Goal: Information Seeking & Learning: Learn about a topic

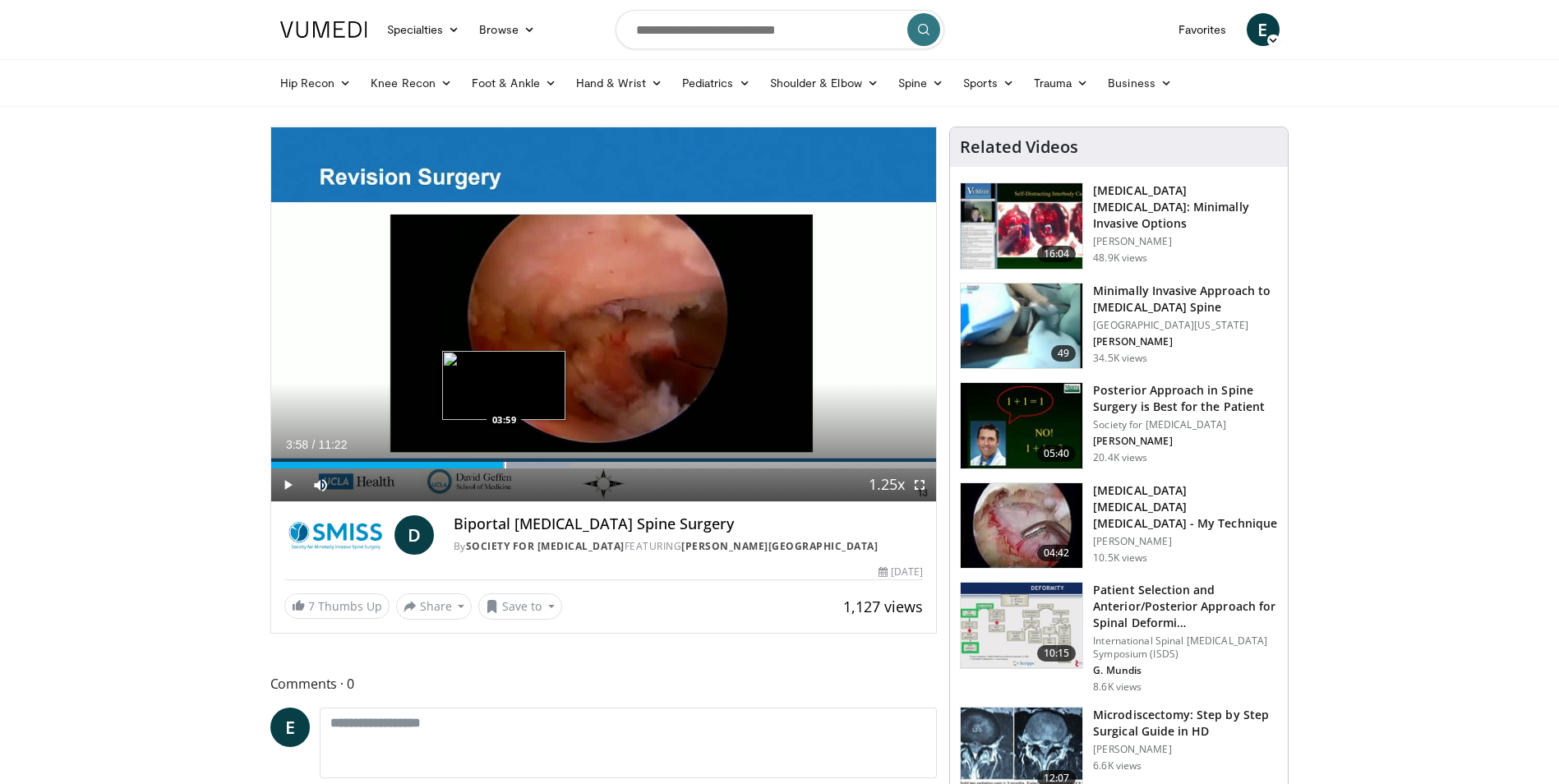
click at [505, 467] on div "Progress Bar" at bounding box center [506, 464] width 2 height 7
click at [1065, 524] on img at bounding box center [1022, 526] width 122 height 86
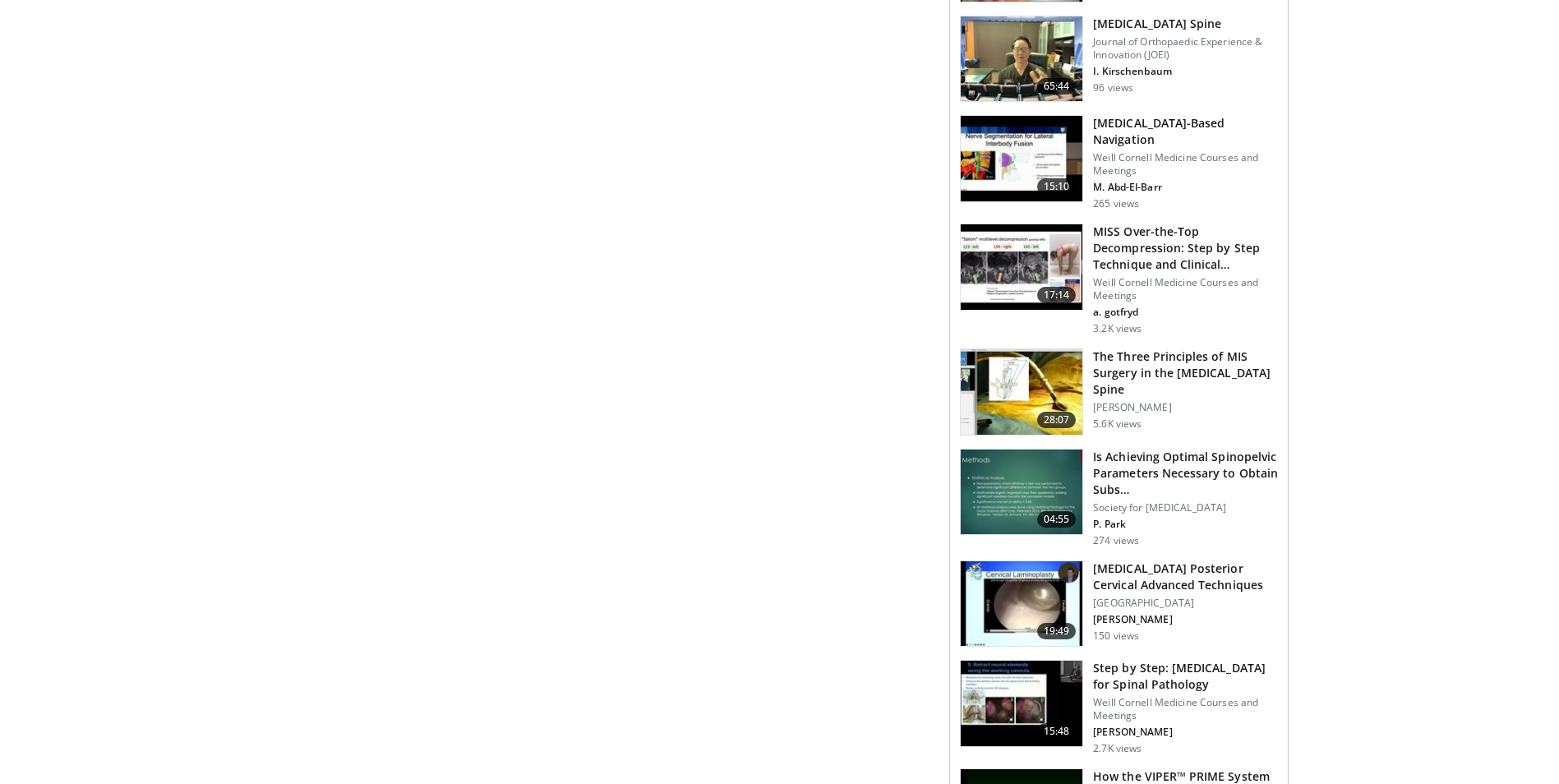
scroll to position [575, 0]
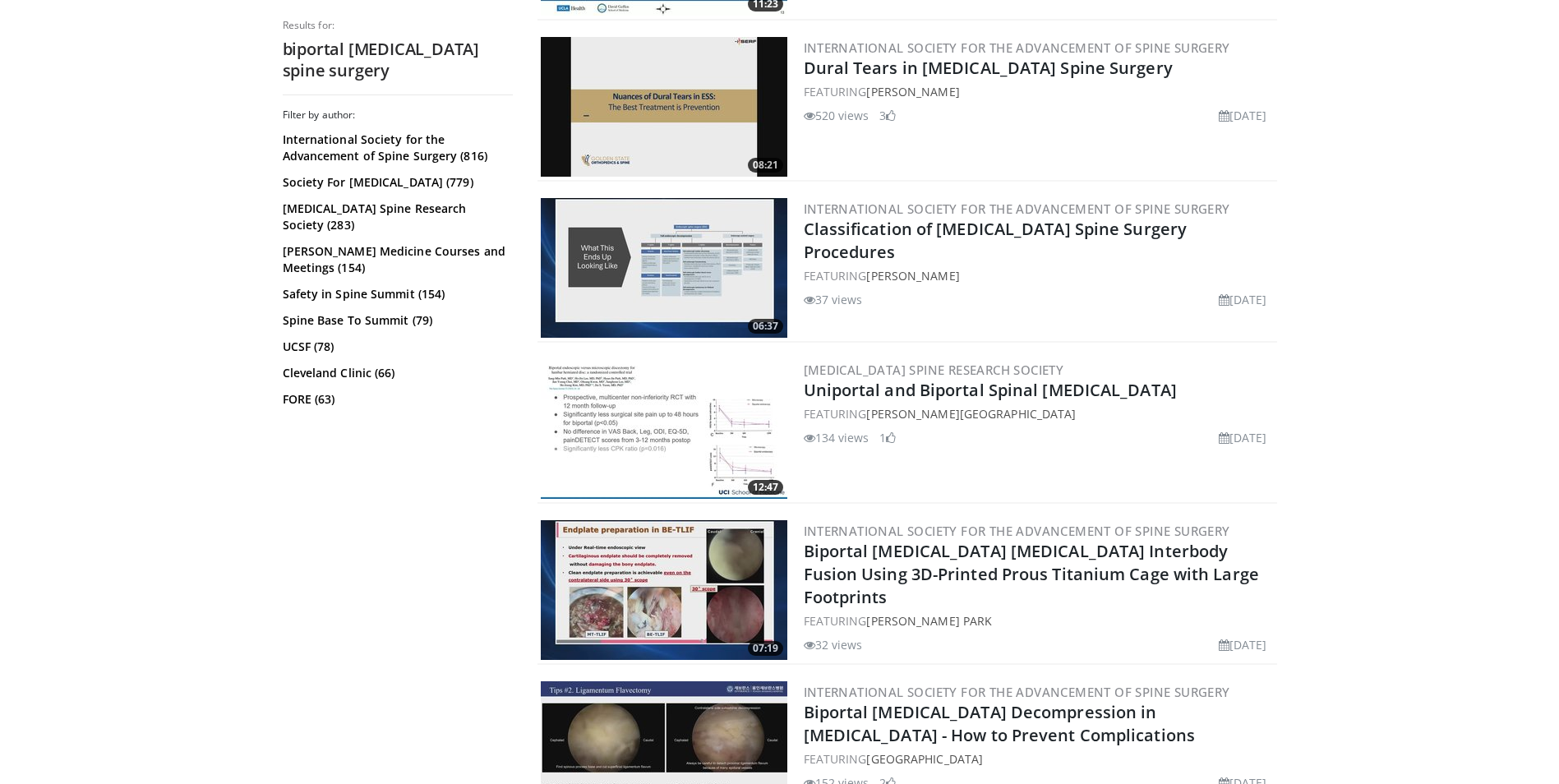
scroll to position [821, 0]
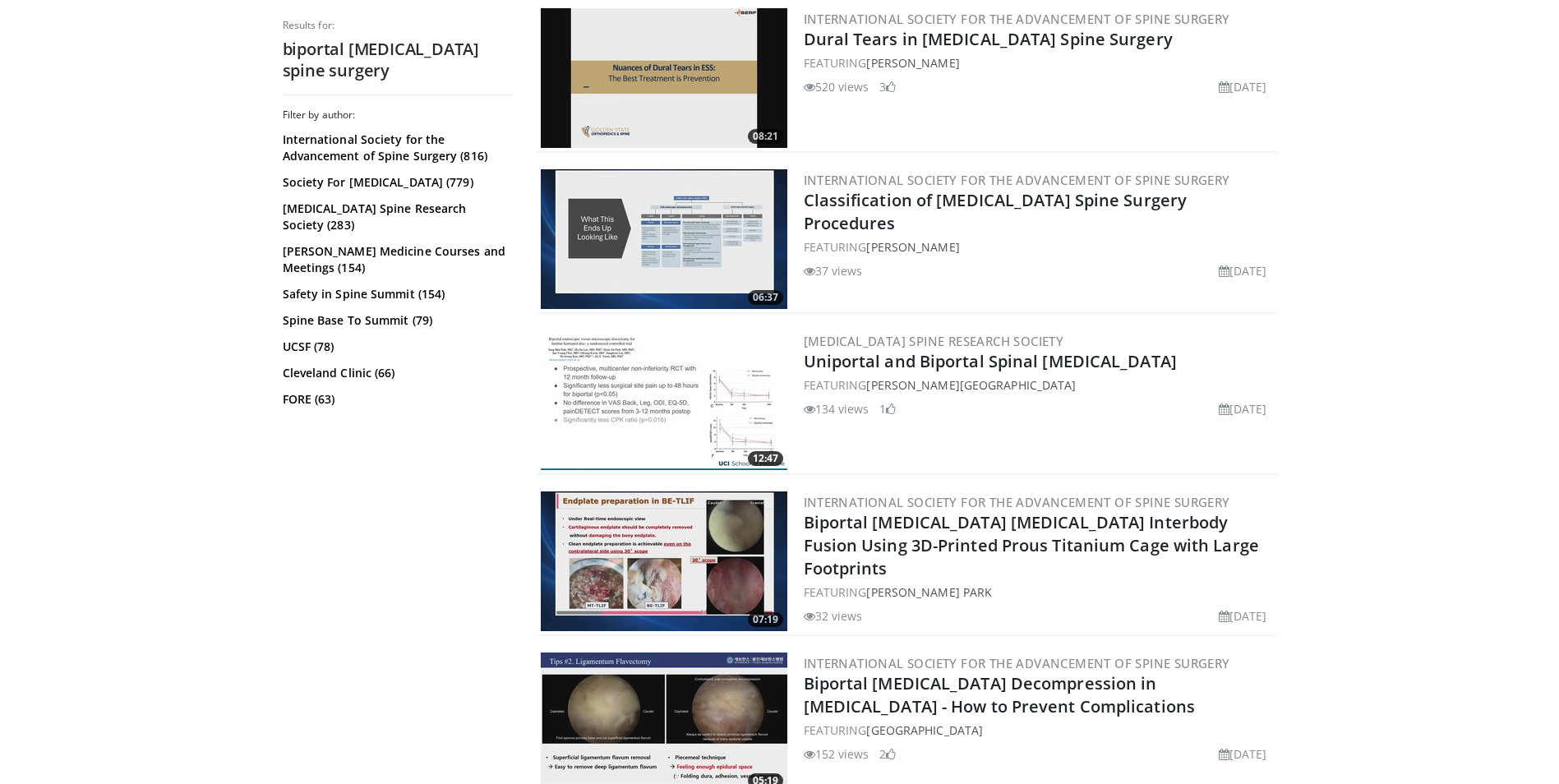
click at [690, 558] on img at bounding box center [664, 561] width 246 height 139
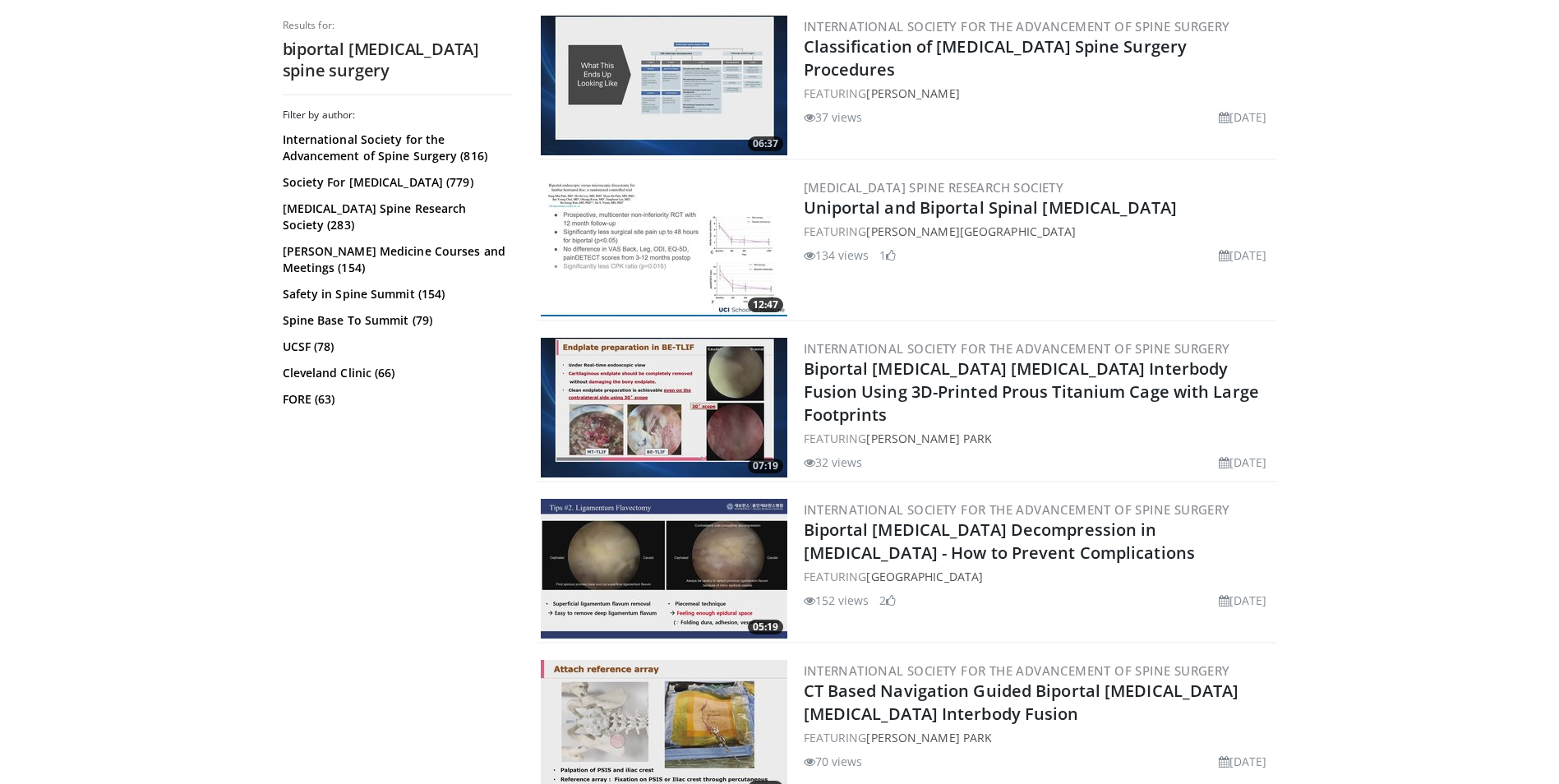
scroll to position [986, 0]
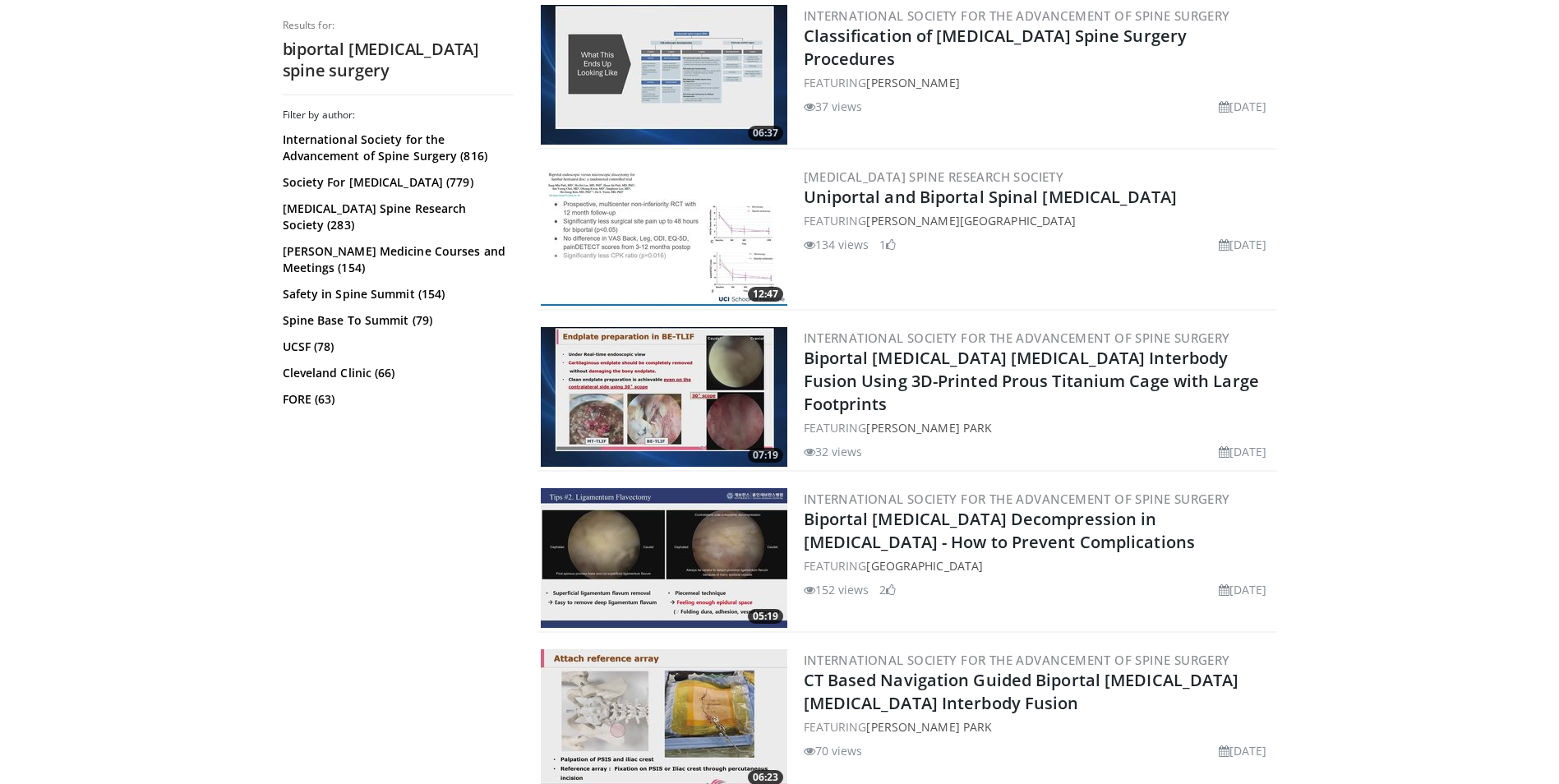
click at [609, 558] on img at bounding box center [664, 558] width 246 height 139
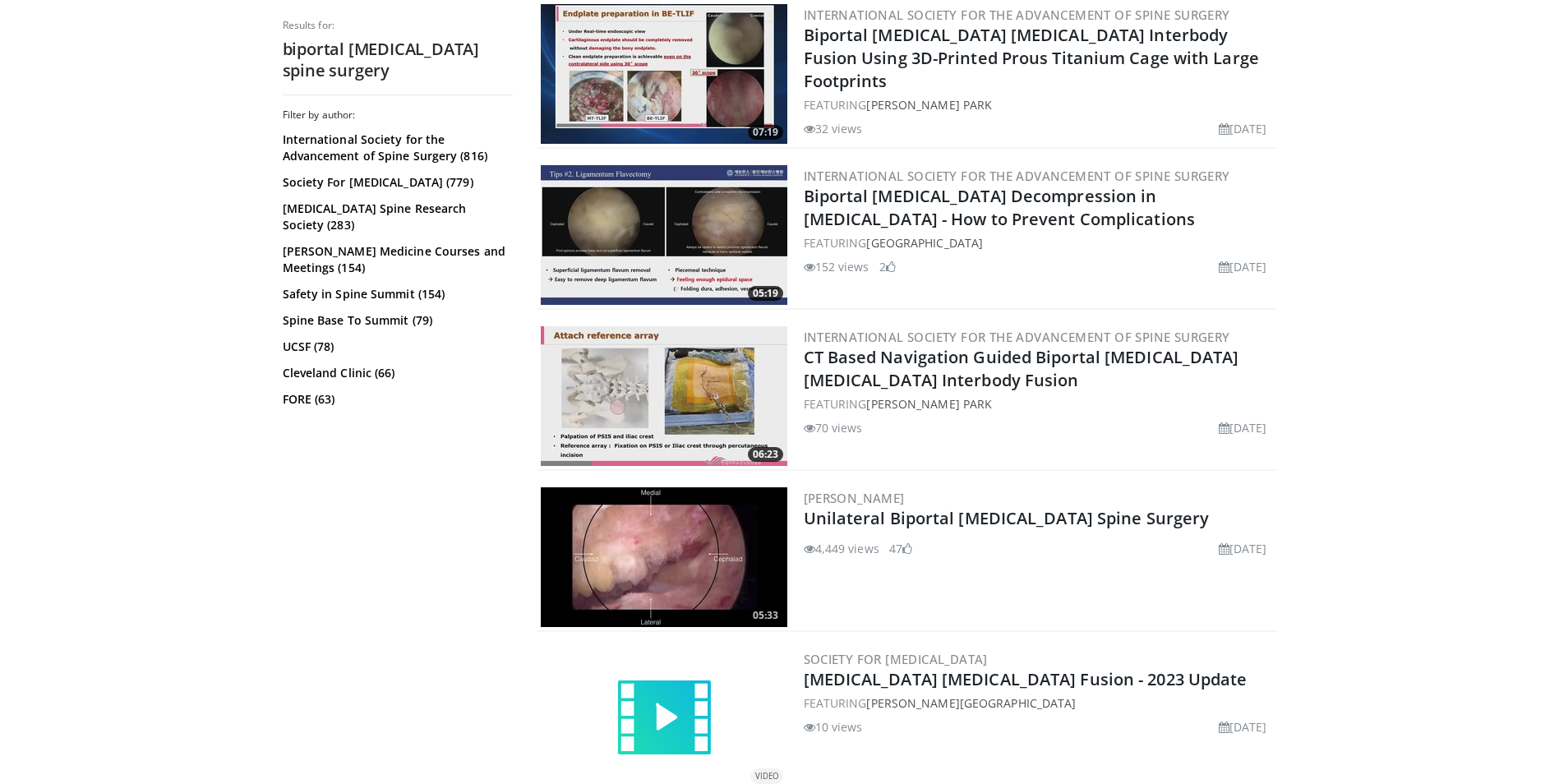
scroll to position [1314, 0]
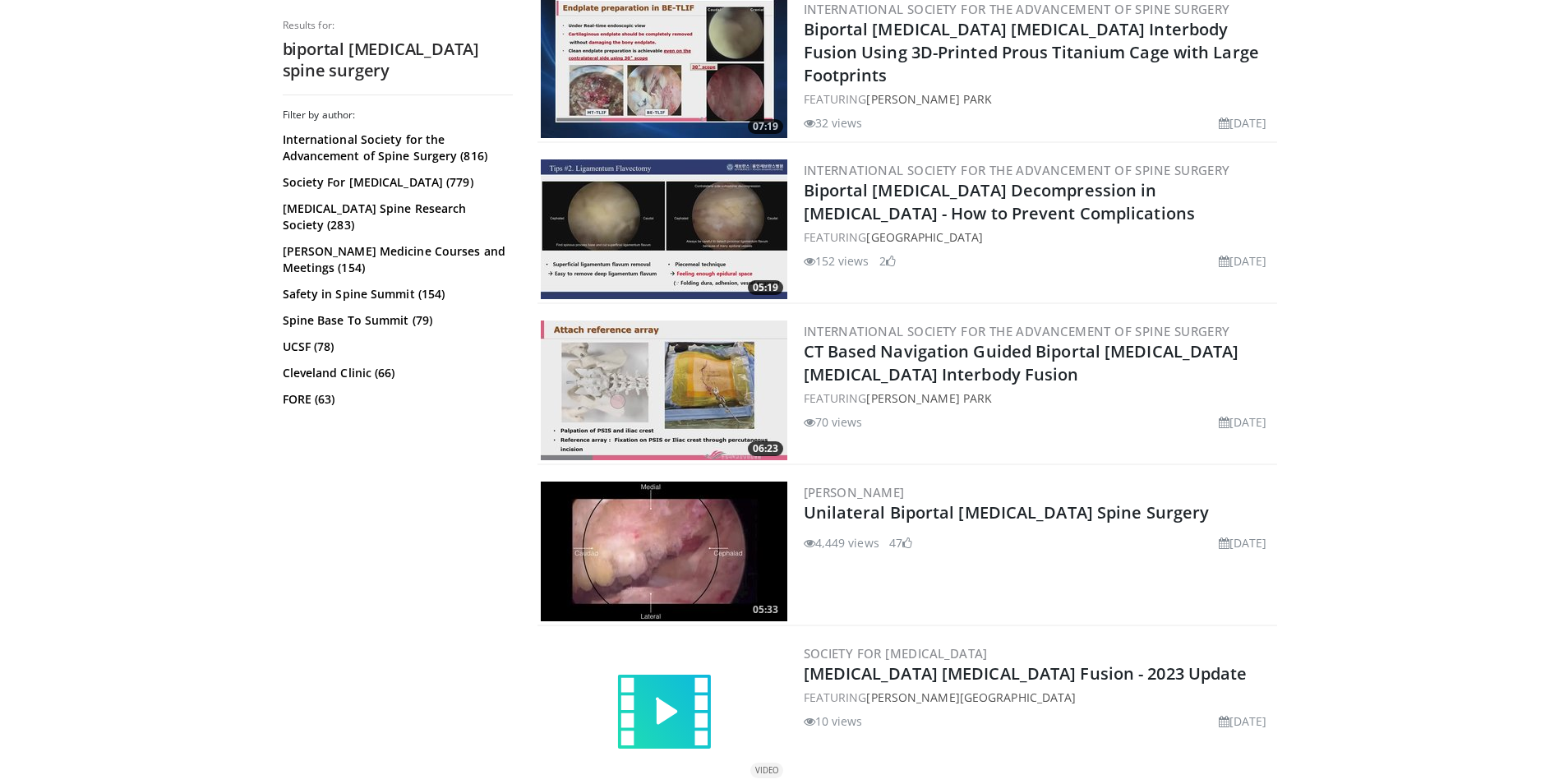
click at [721, 551] on img at bounding box center [664, 551] width 246 height 139
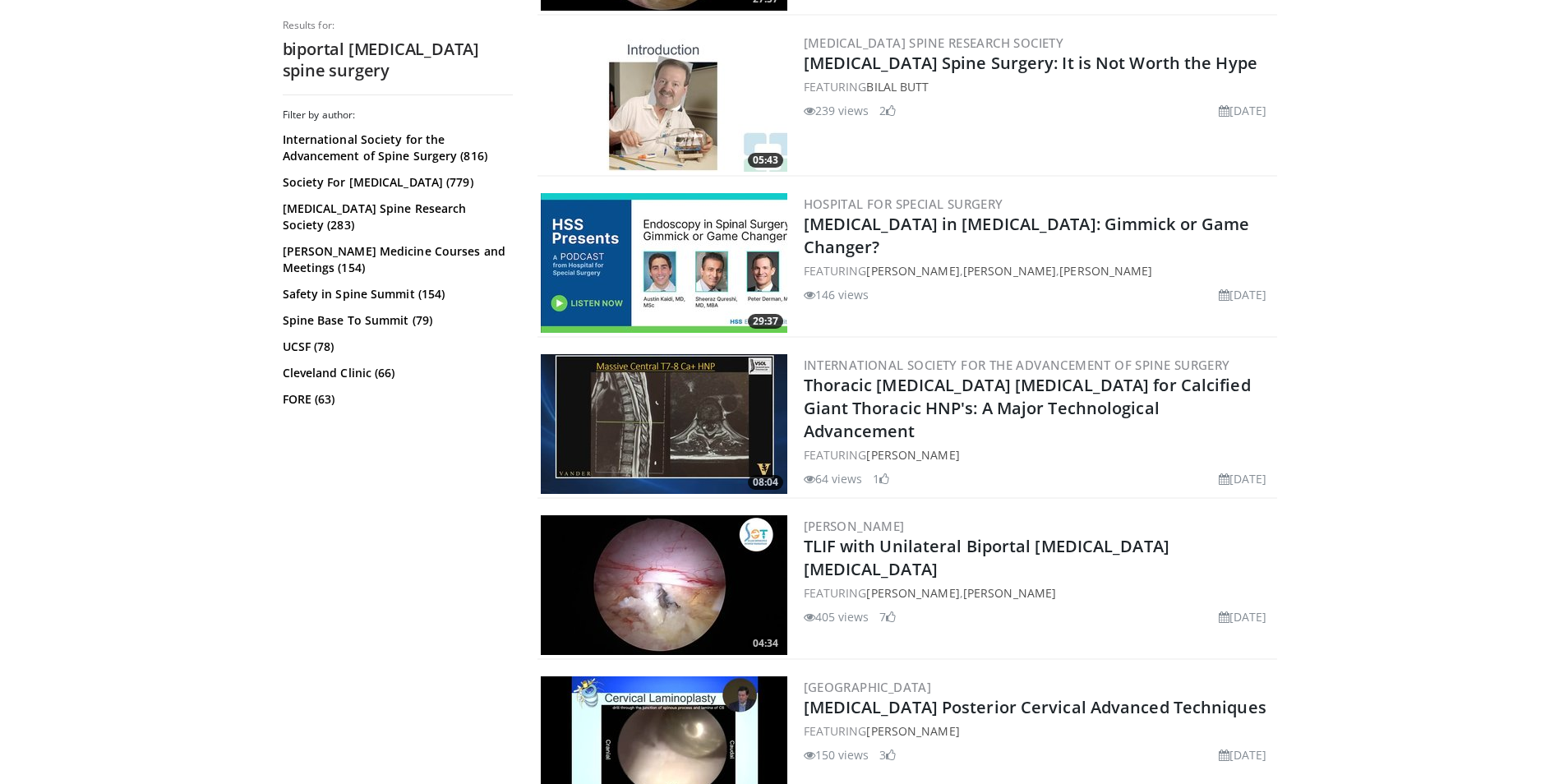
scroll to position [2465, 0]
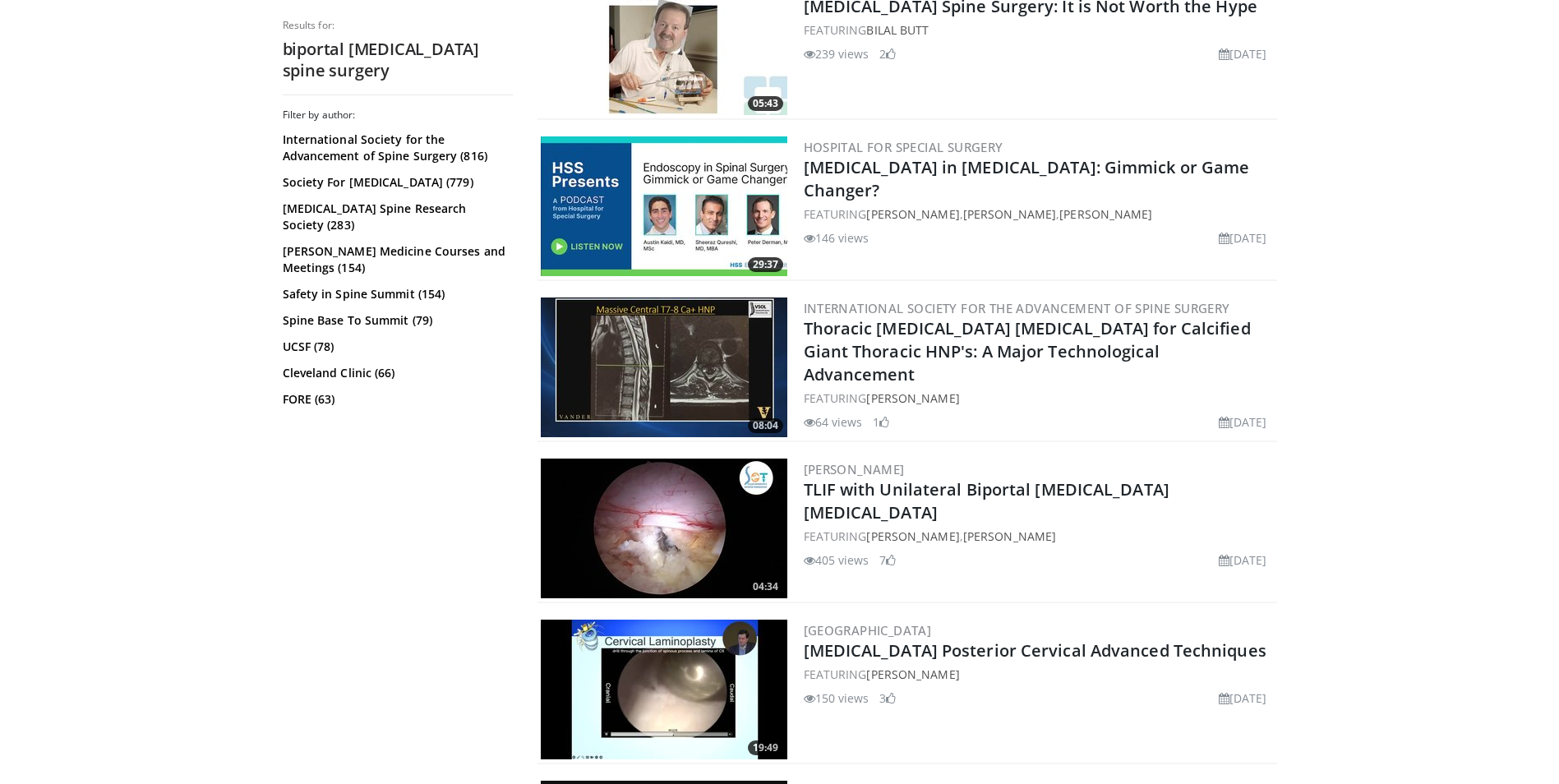
click at [695, 570] on img at bounding box center [664, 528] width 246 height 139
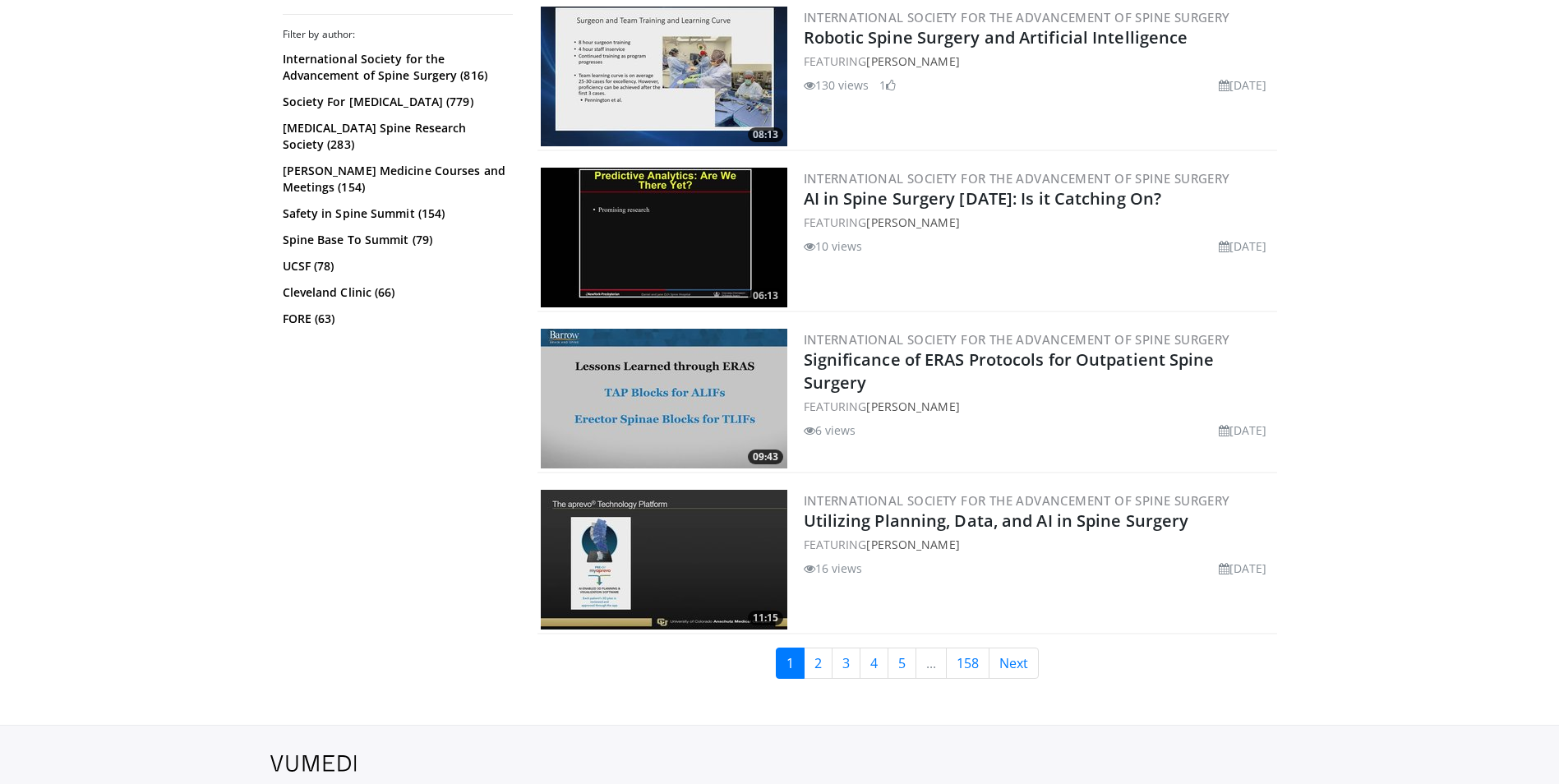
scroll to position [3944, 0]
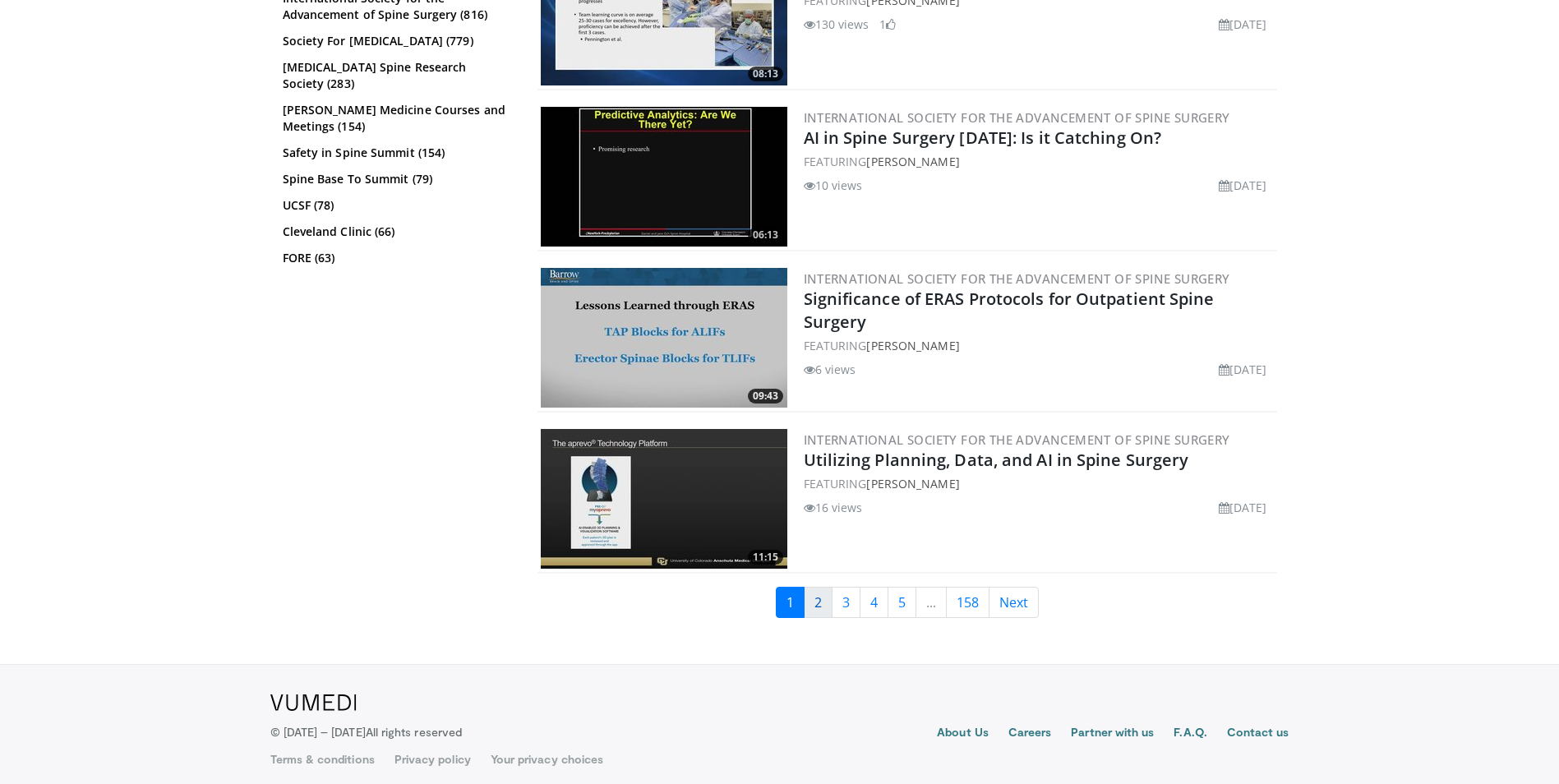
click at [816, 605] on link "2" at bounding box center [819, 602] width 29 height 31
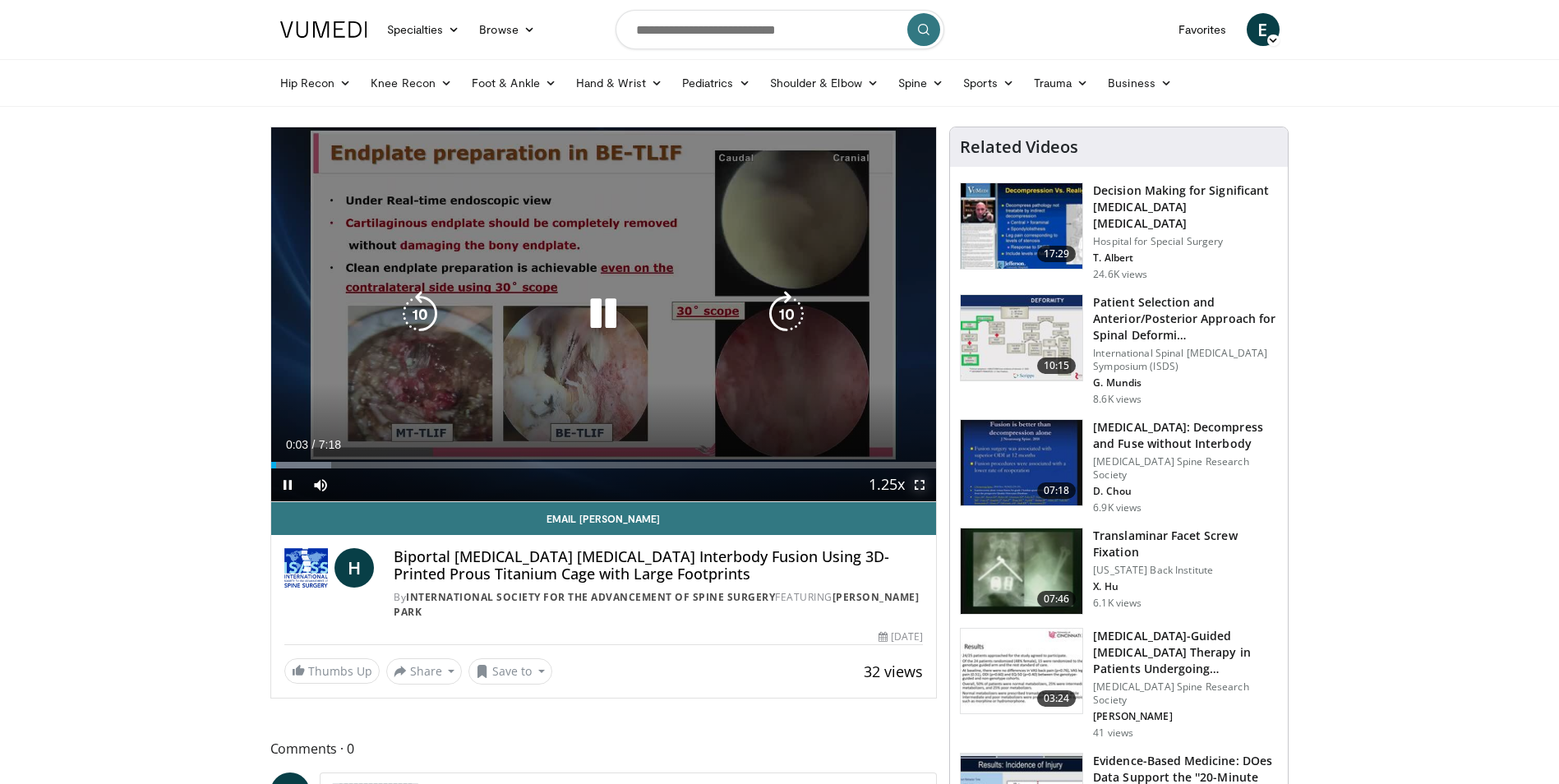
drag, startPoint x: 912, startPoint y: 486, endPoint x: 916, endPoint y: 547, distance: 61.1
click at [912, 486] on span "Video Player" at bounding box center [920, 485] width 32 height 32
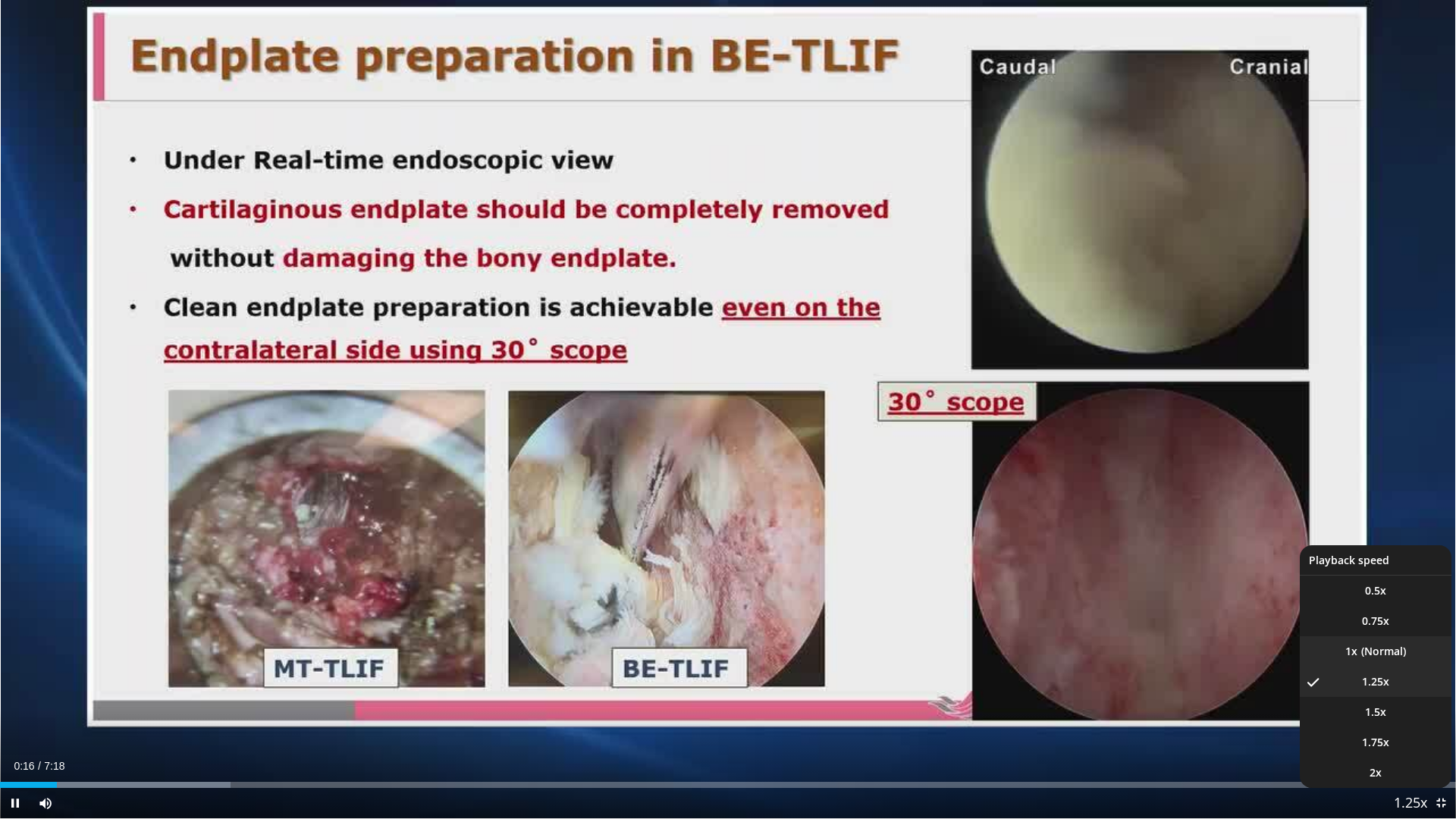
click at [1380, 653] on li "1x" at bounding box center [1376, 652] width 151 height 30
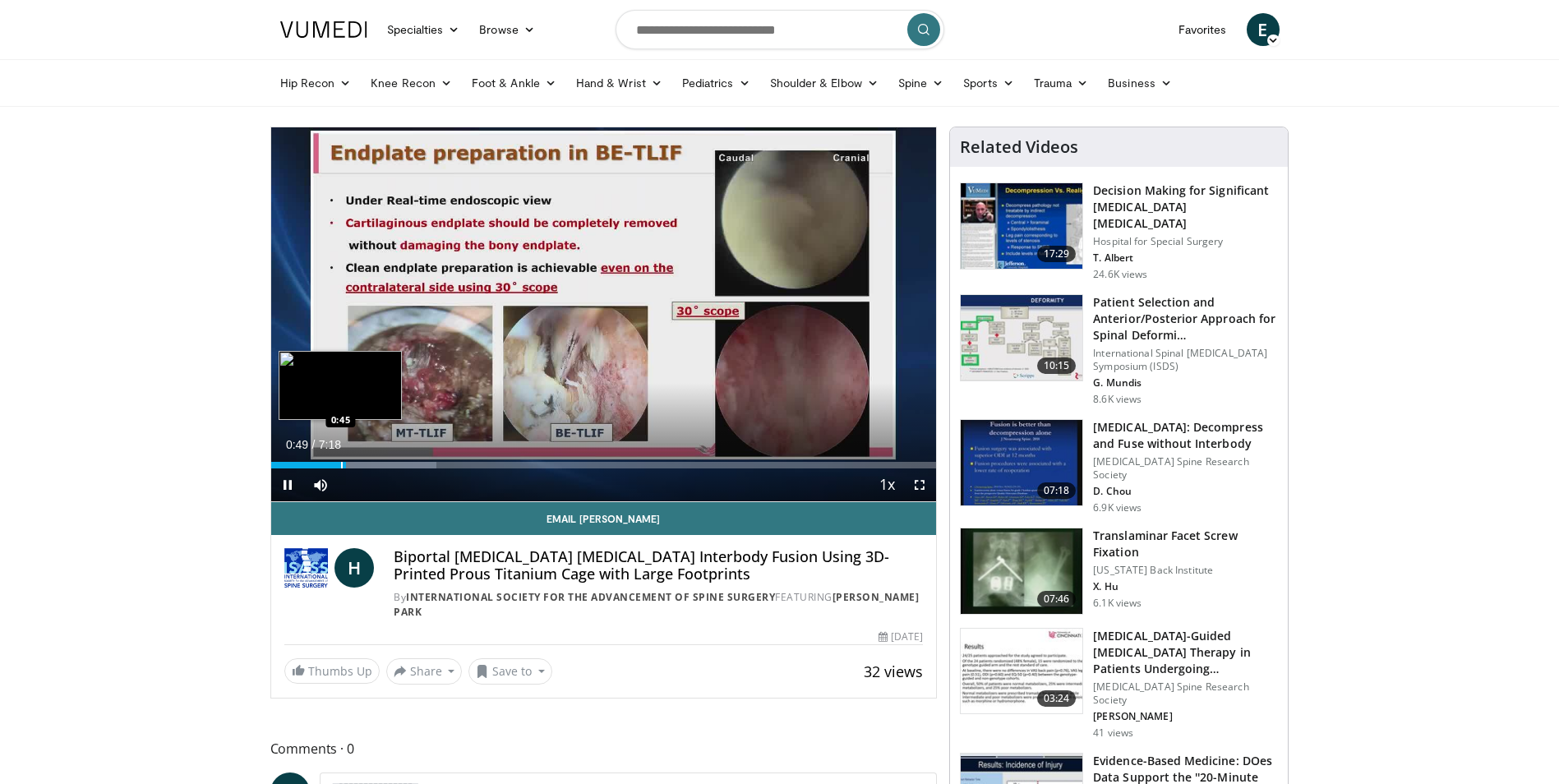
click at [342, 465] on div "Progress Bar" at bounding box center [343, 464] width 2 height 7
click at [337, 465] on div "Progress Bar" at bounding box center [338, 464] width 2 height 7
click at [329, 465] on div "Progress Bar" at bounding box center [330, 464] width 2 height 7
click at [291, 480] on span "Video Player" at bounding box center [287, 485] width 32 height 32
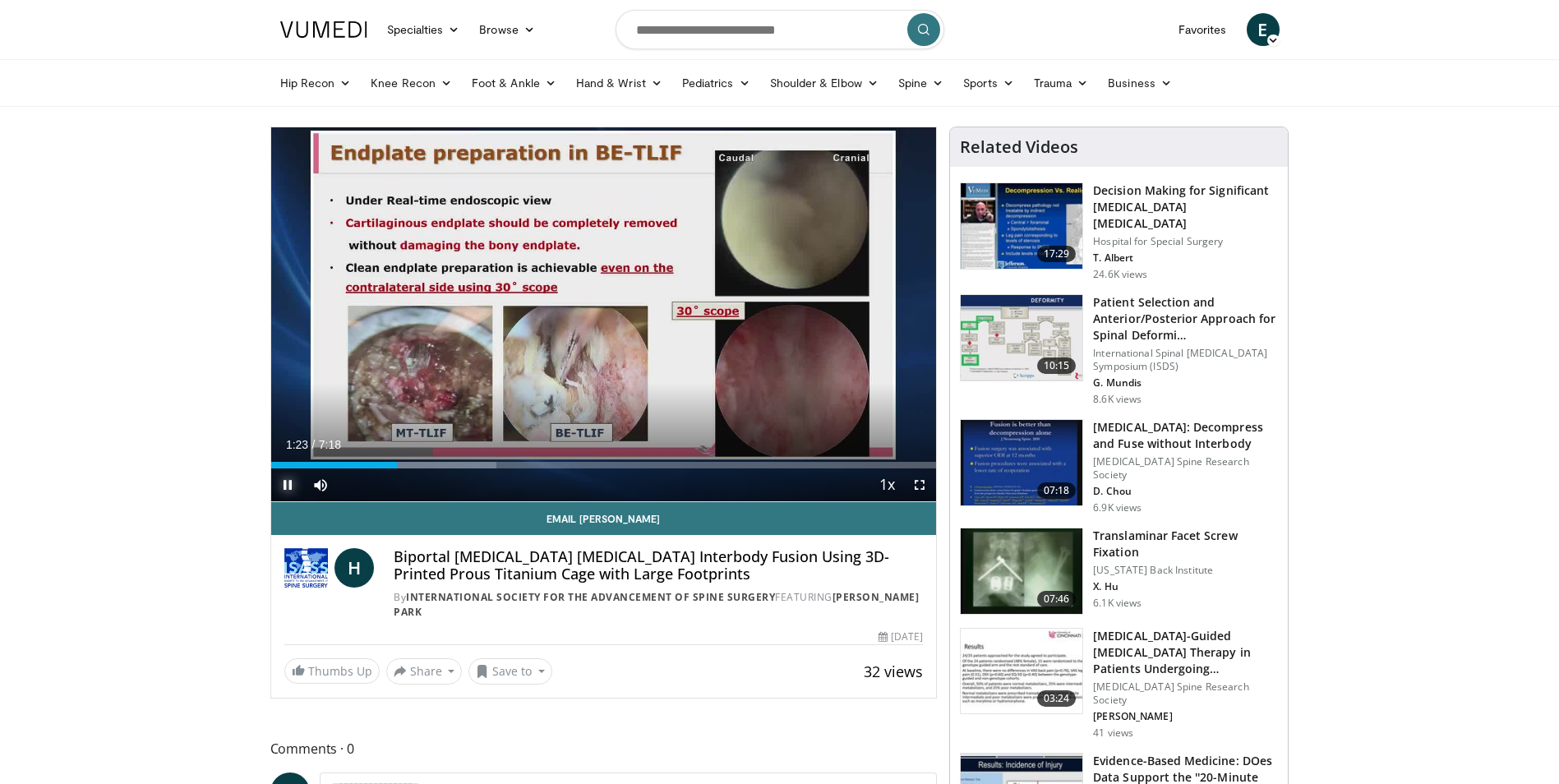
click at [281, 485] on span "Video Player" at bounding box center [287, 485] width 32 height 32
click at [288, 478] on span "Video Player" at bounding box center [287, 485] width 32 height 32
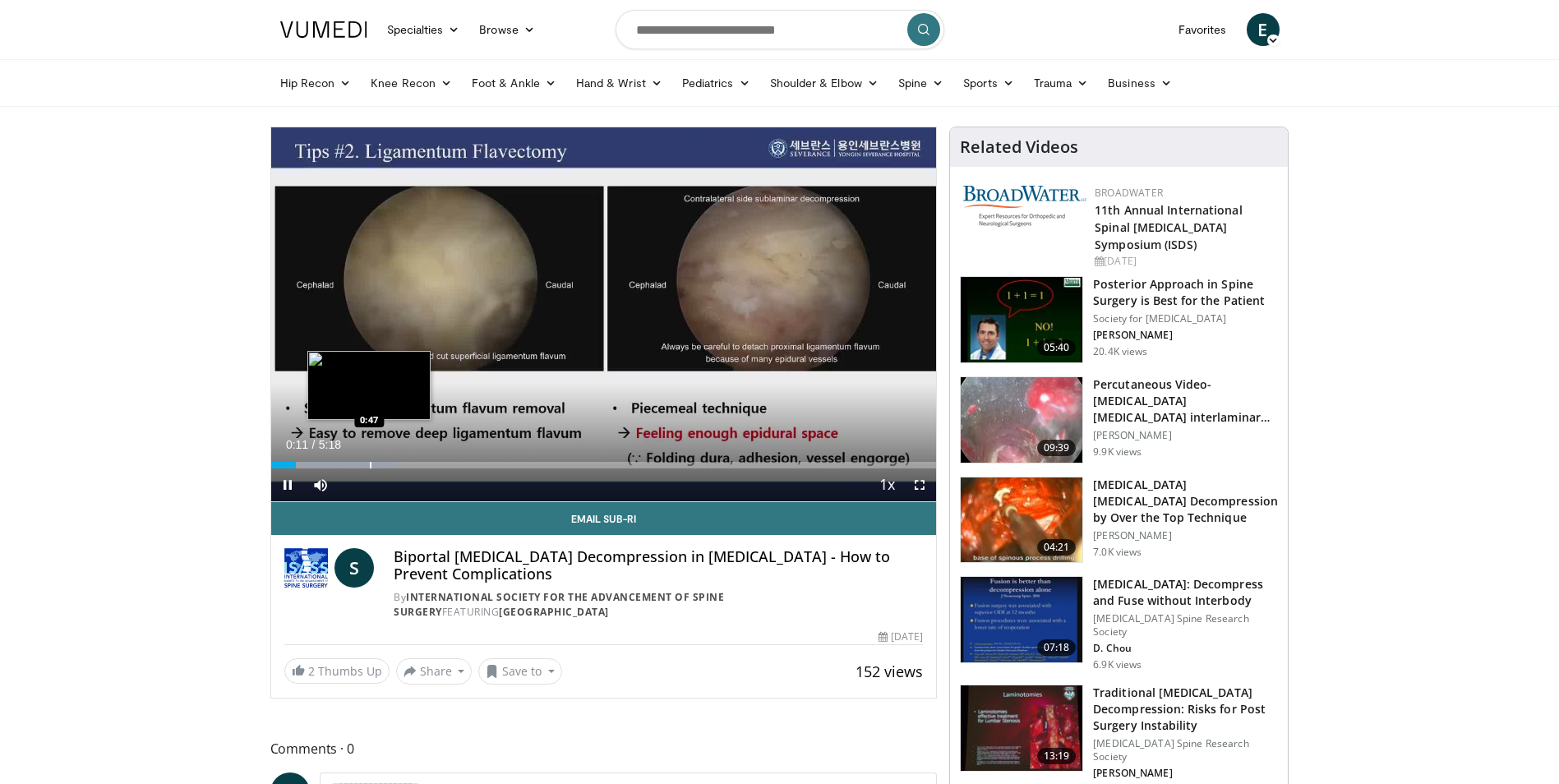
click at [370, 465] on div "Progress Bar" at bounding box center [371, 464] width 2 height 7
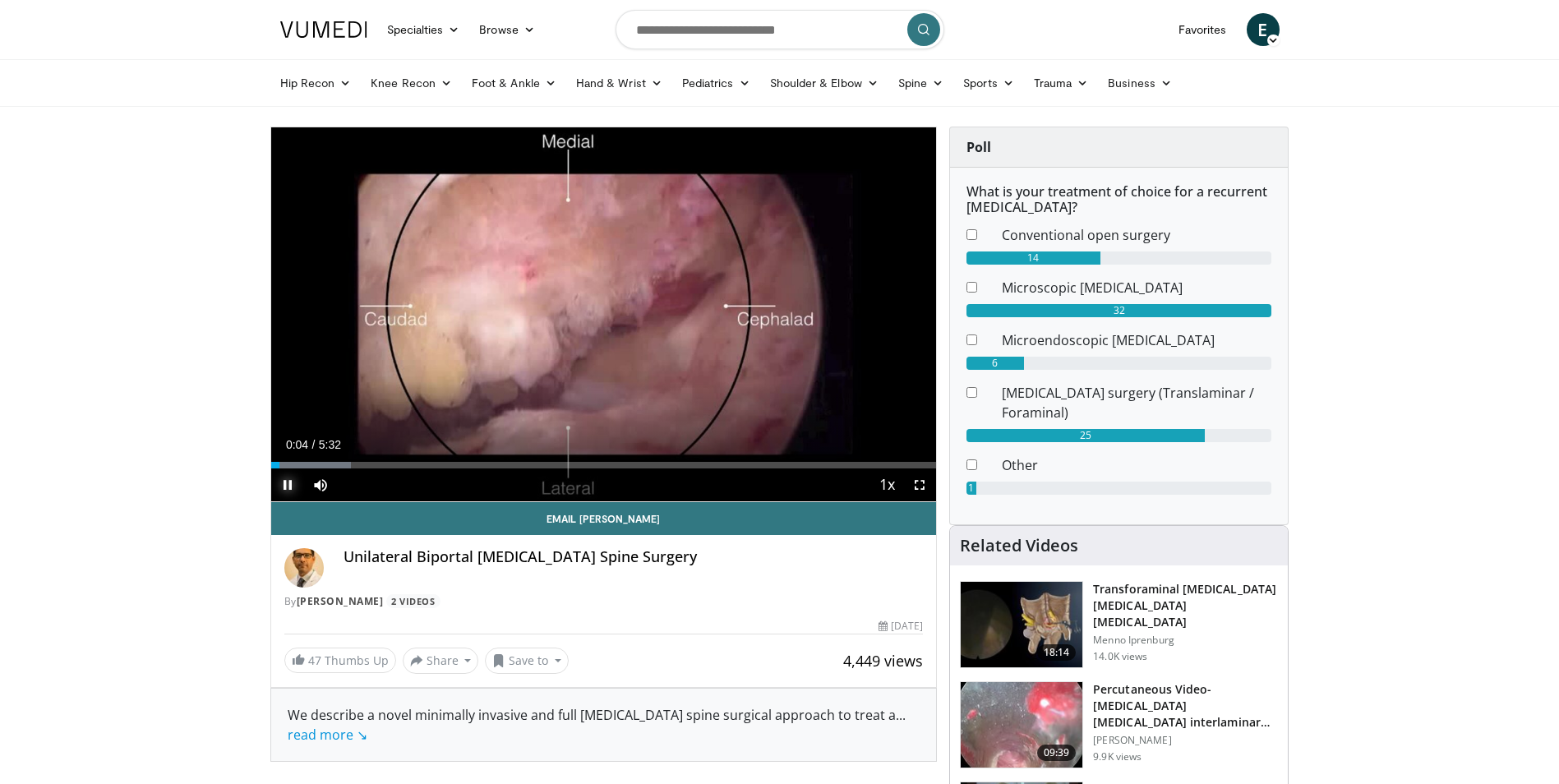
click at [286, 485] on span "Video Player" at bounding box center [287, 485] width 32 height 32
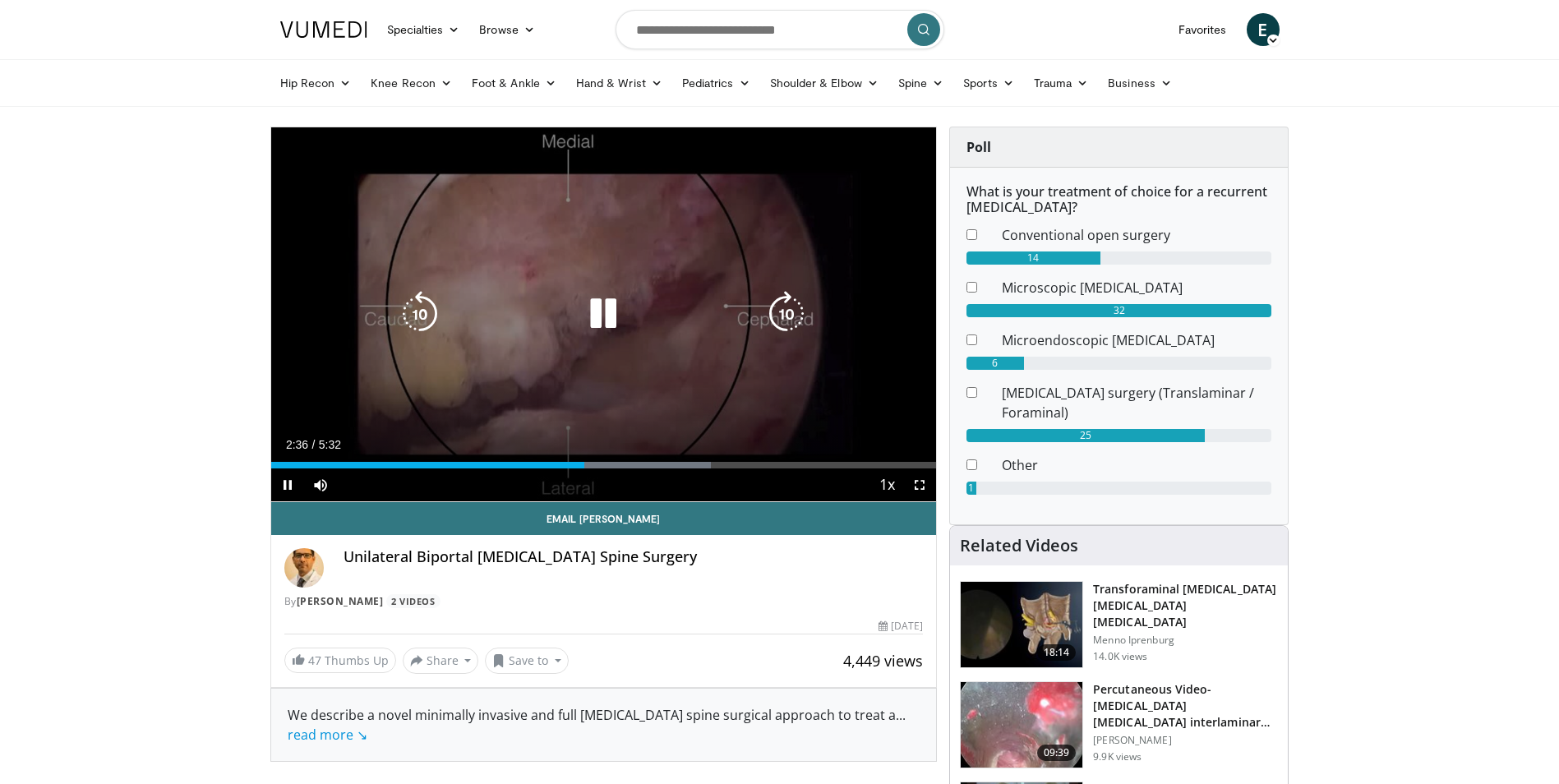
click at [610, 318] on icon "Video Player" at bounding box center [603, 314] width 46 height 46
click at [593, 312] on icon "Video Player" at bounding box center [603, 314] width 46 height 46
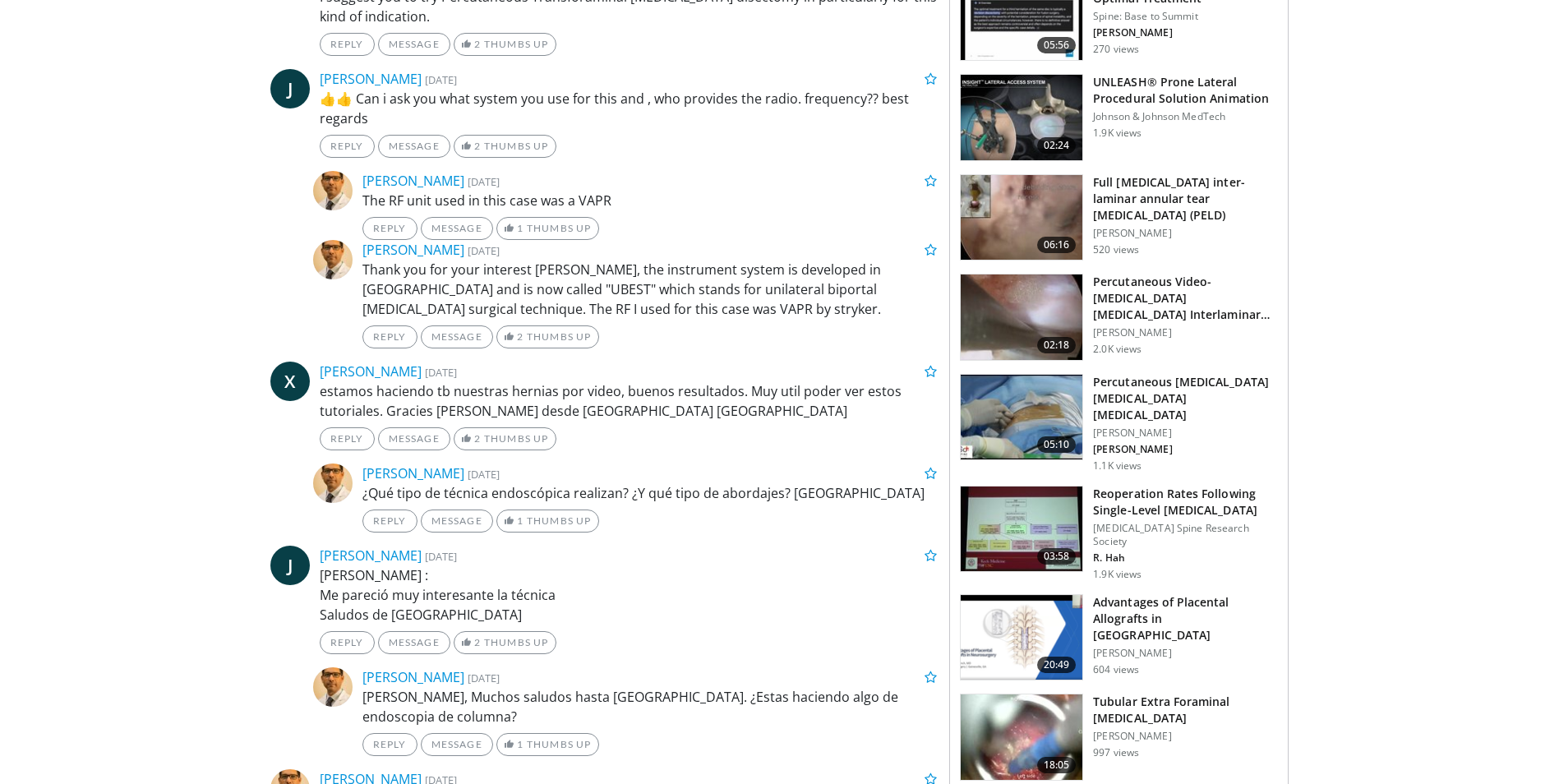
scroll to position [1643, 0]
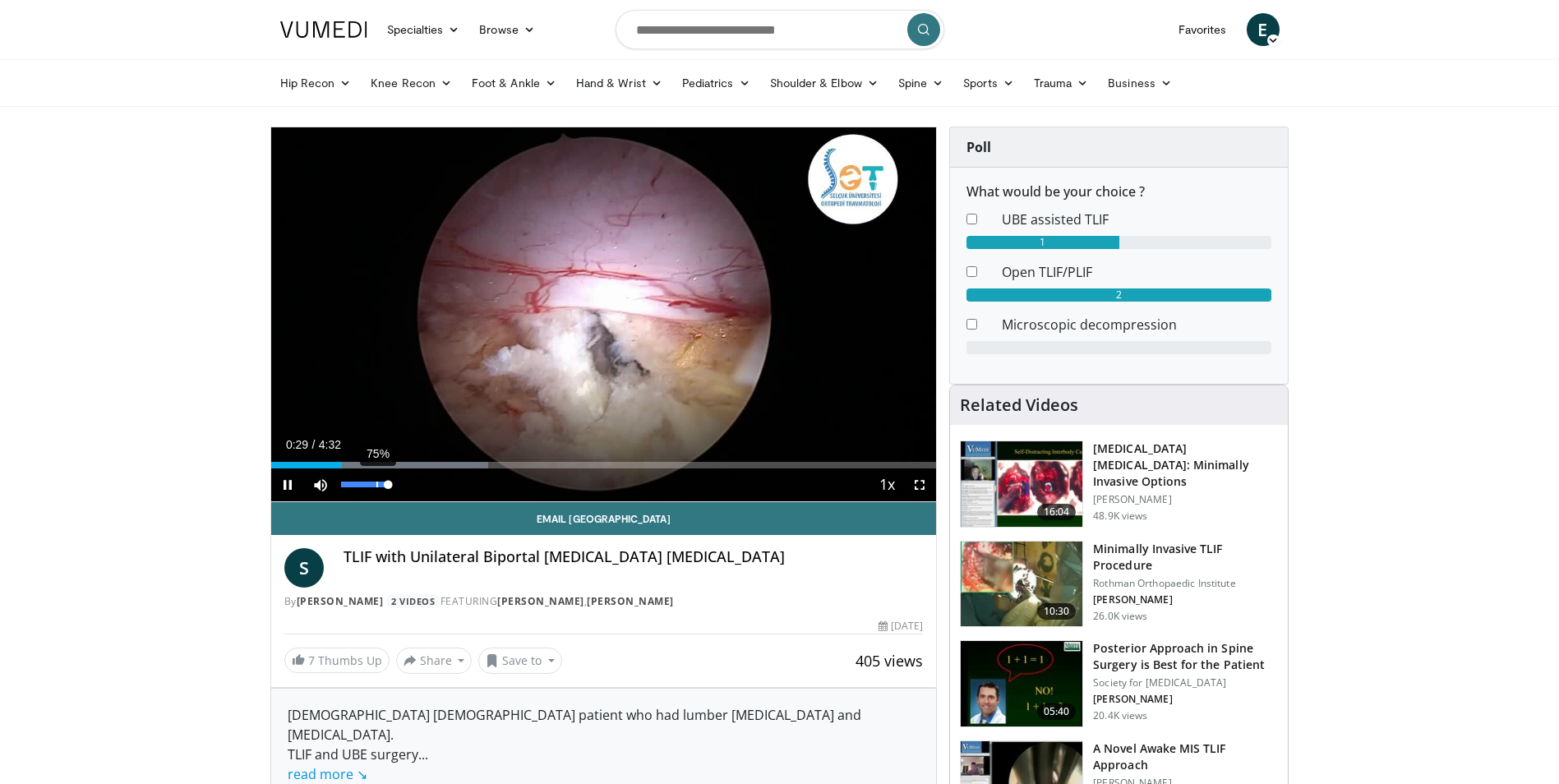
click at [377, 484] on div "75%" at bounding box center [364, 485] width 47 height 6
click at [371, 484] on div "Volume Level" at bounding box center [357, 485] width 31 height 6
click at [366, 484] on div "Volume Level" at bounding box center [357, 485] width 31 height 6
click at [360, 486] on div "44%" at bounding box center [364, 485] width 47 height 6
click at [349, 483] on div "18%" at bounding box center [364, 485] width 47 height 6
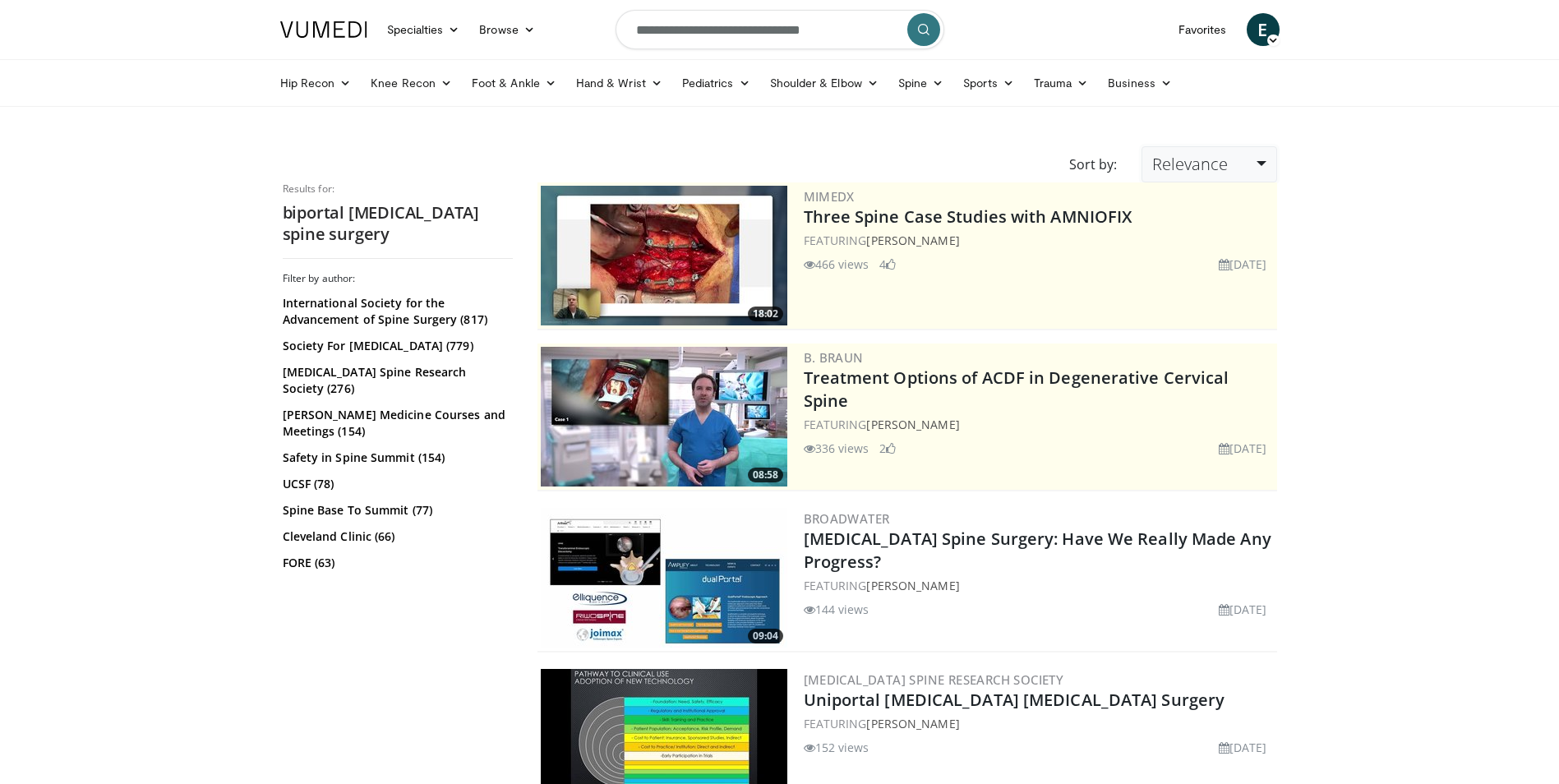
click at [1191, 158] on span "Relevance" at bounding box center [1190, 163] width 75 height 22
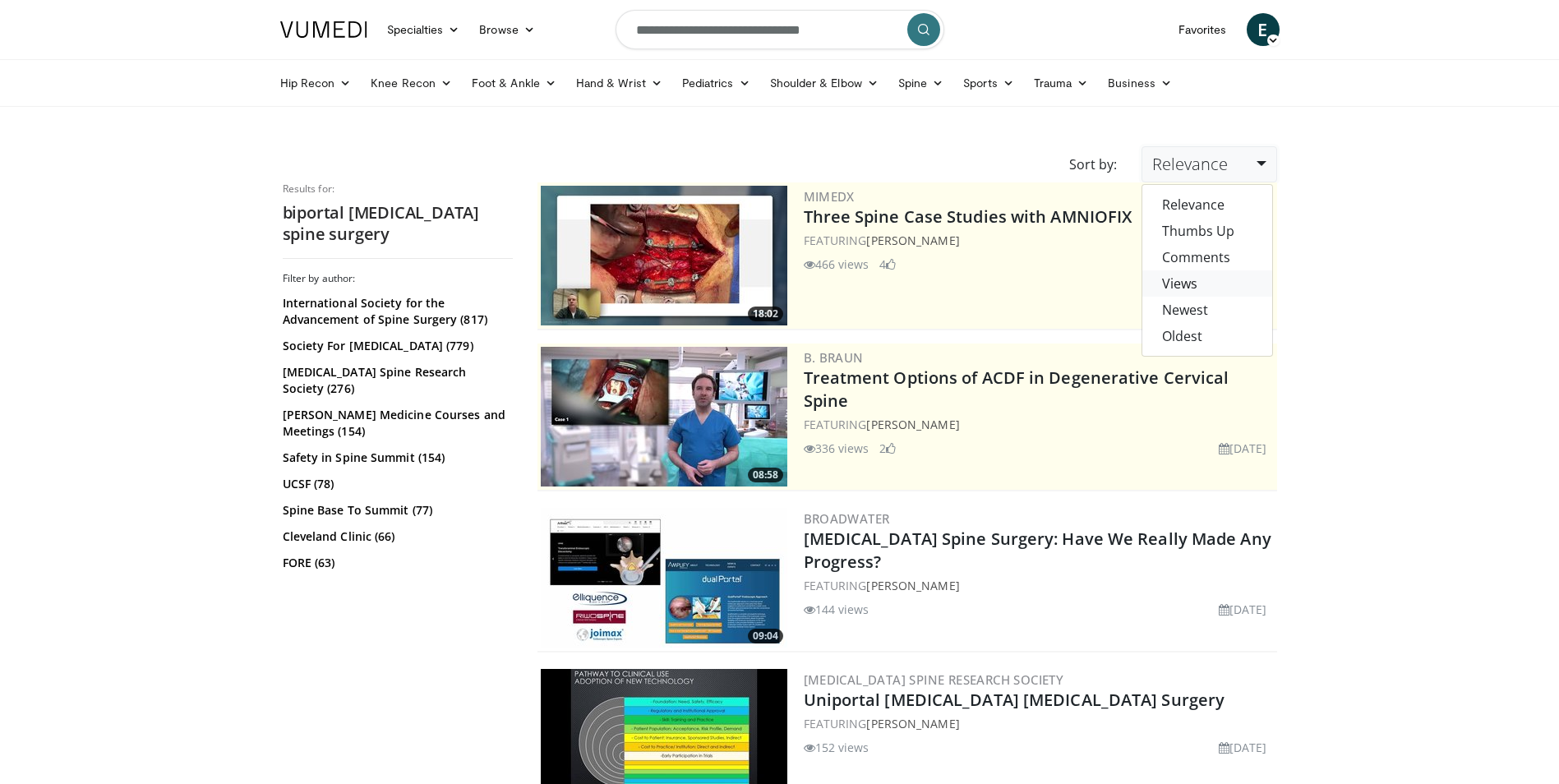
click at [1192, 278] on link "Views" at bounding box center [1207, 283] width 130 height 27
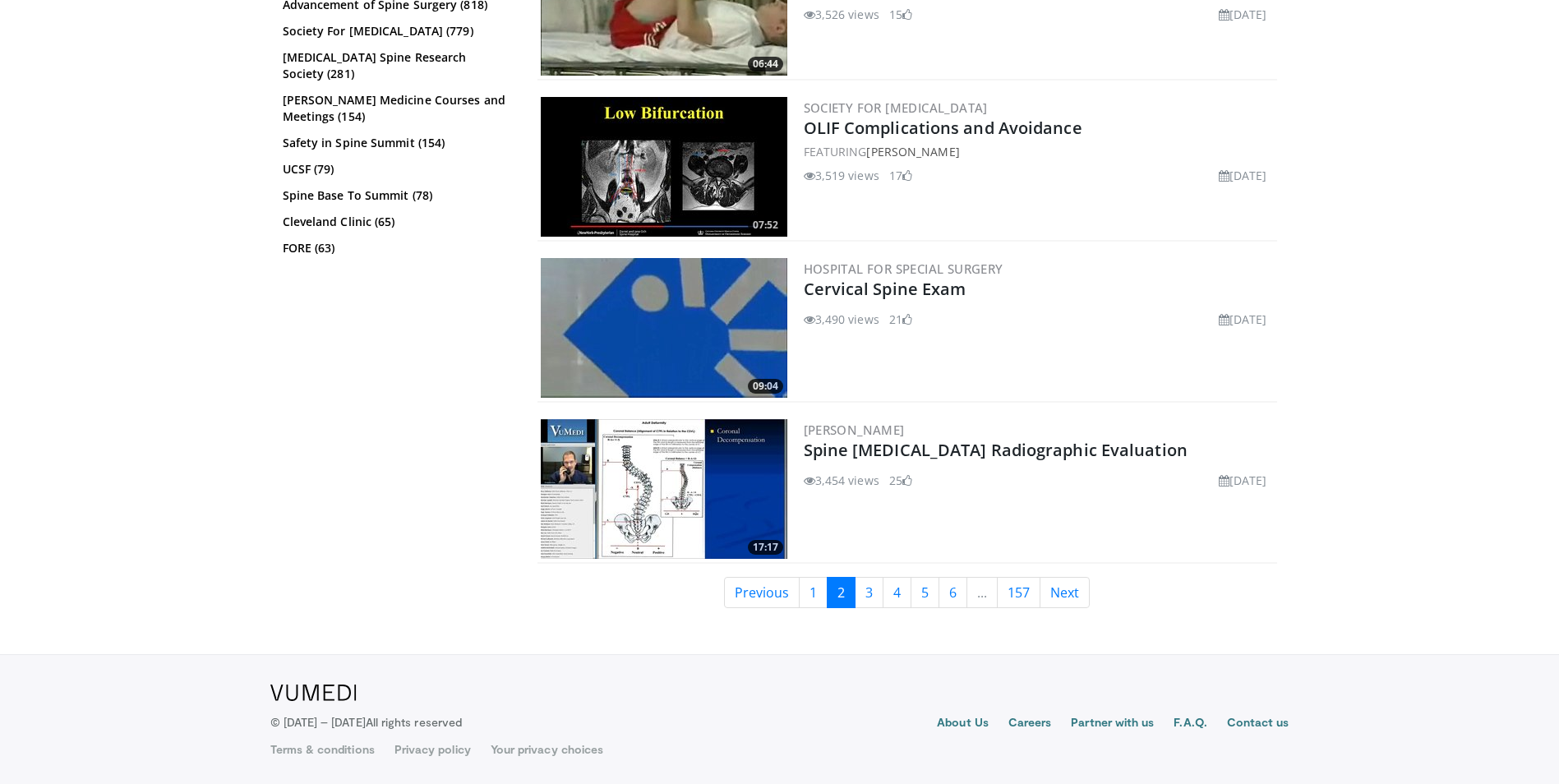
scroll to position [3825, 0]
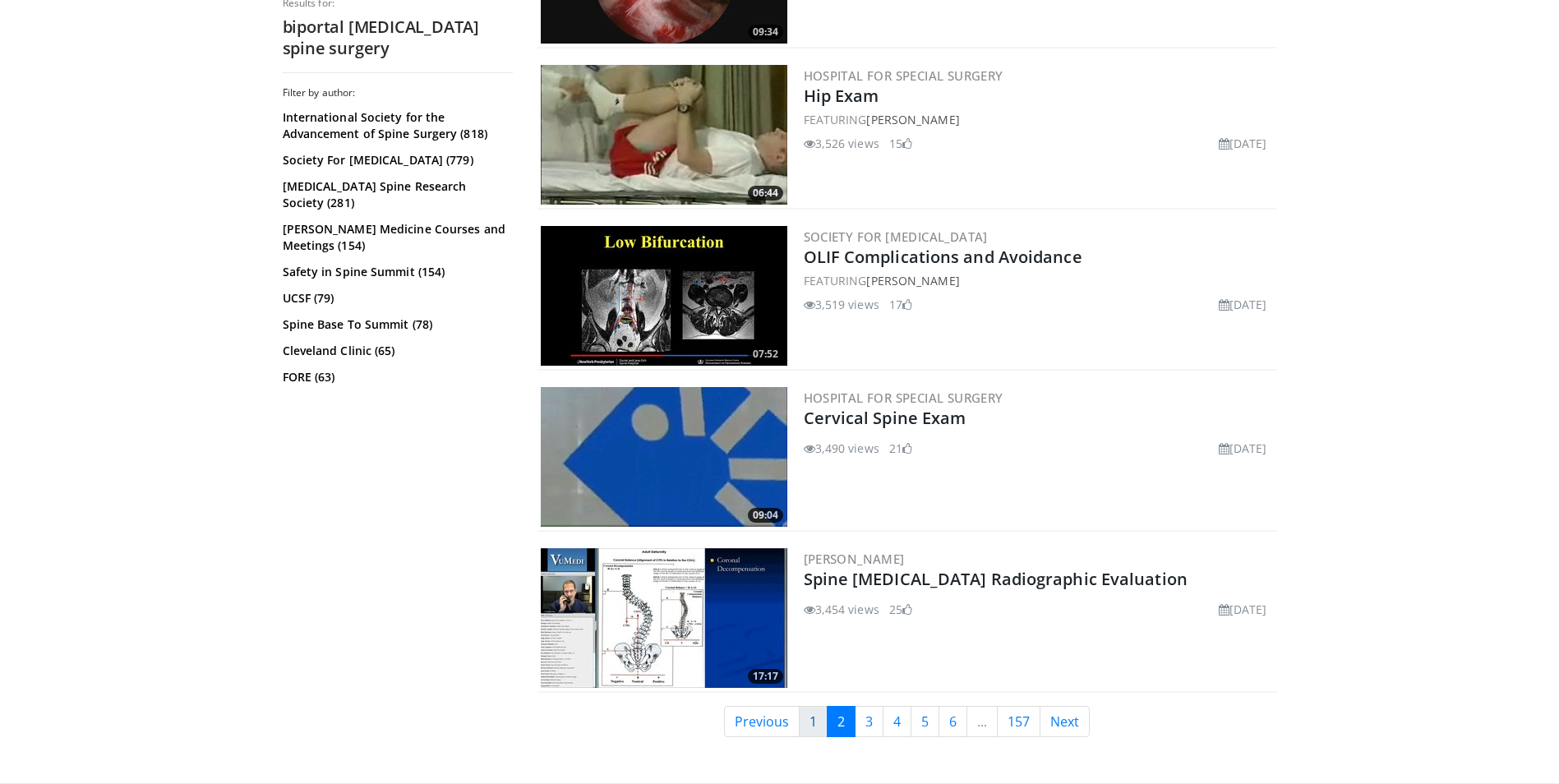
click at [821, 715] on link "1" at bounding box center [813, 721] width 29 height 31
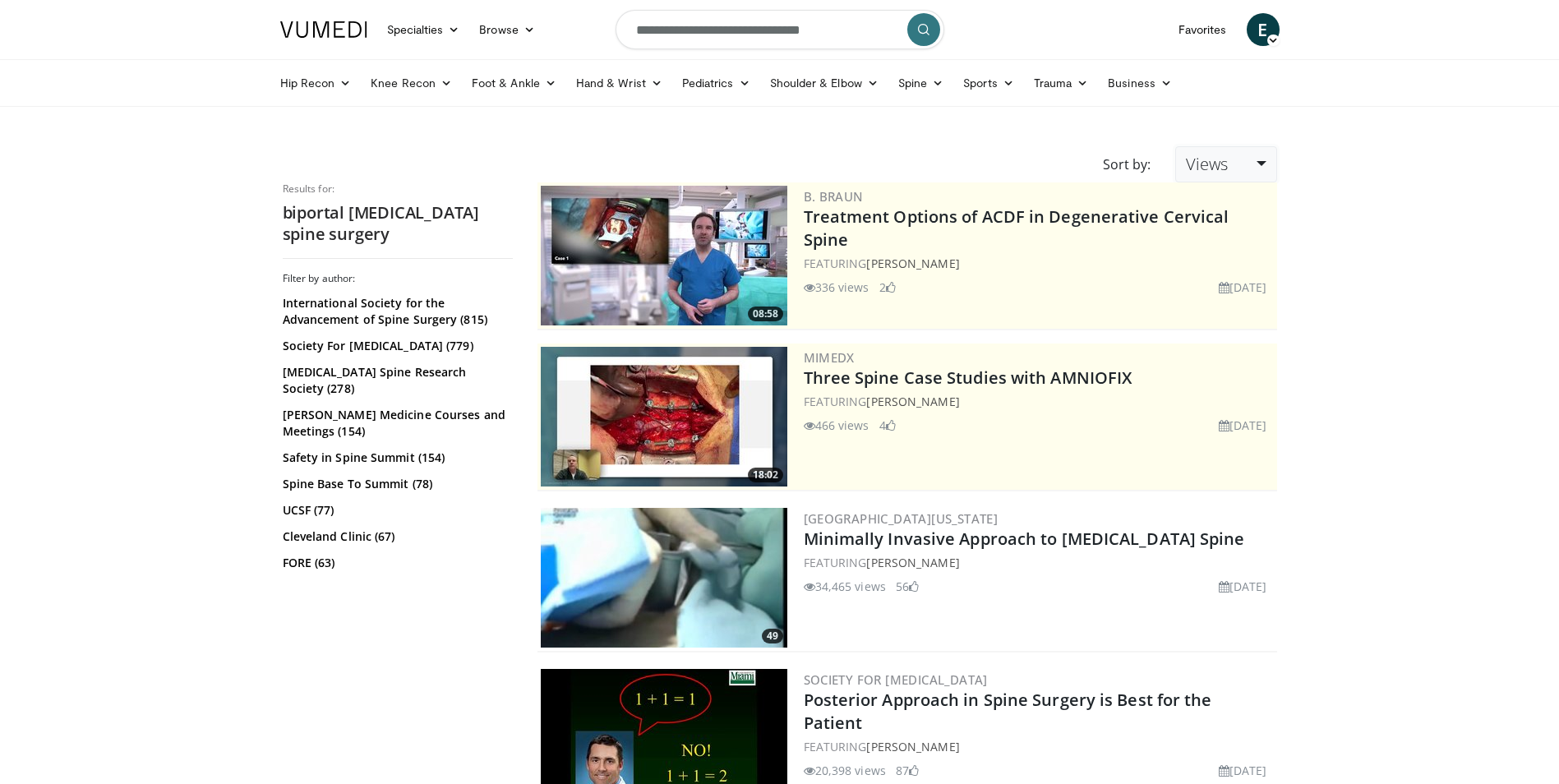
click at [1201, 162] on span "Views" at bounding box center [1207, 163] width 42 height 22
click at [1213, 304] on link "Newest" at bounding box center [1241, 310] width 130 height 27
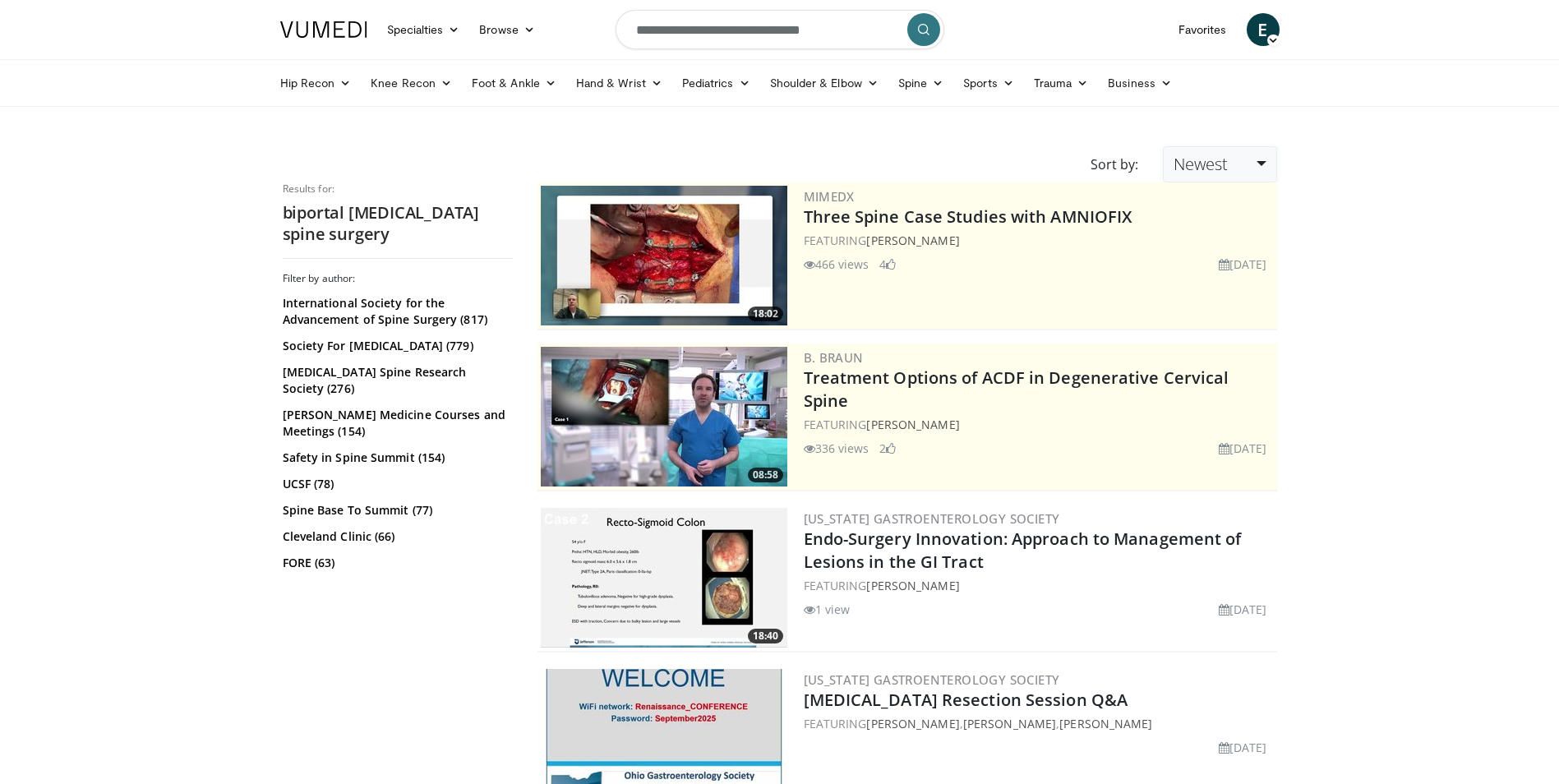
click at [1218, 152] on link "Newest" at bounding box center [1219, 164] width 114 height 36
click at [1212, 196] on link "Relevance" at bounding box center [1229, 205] width 130 height 27
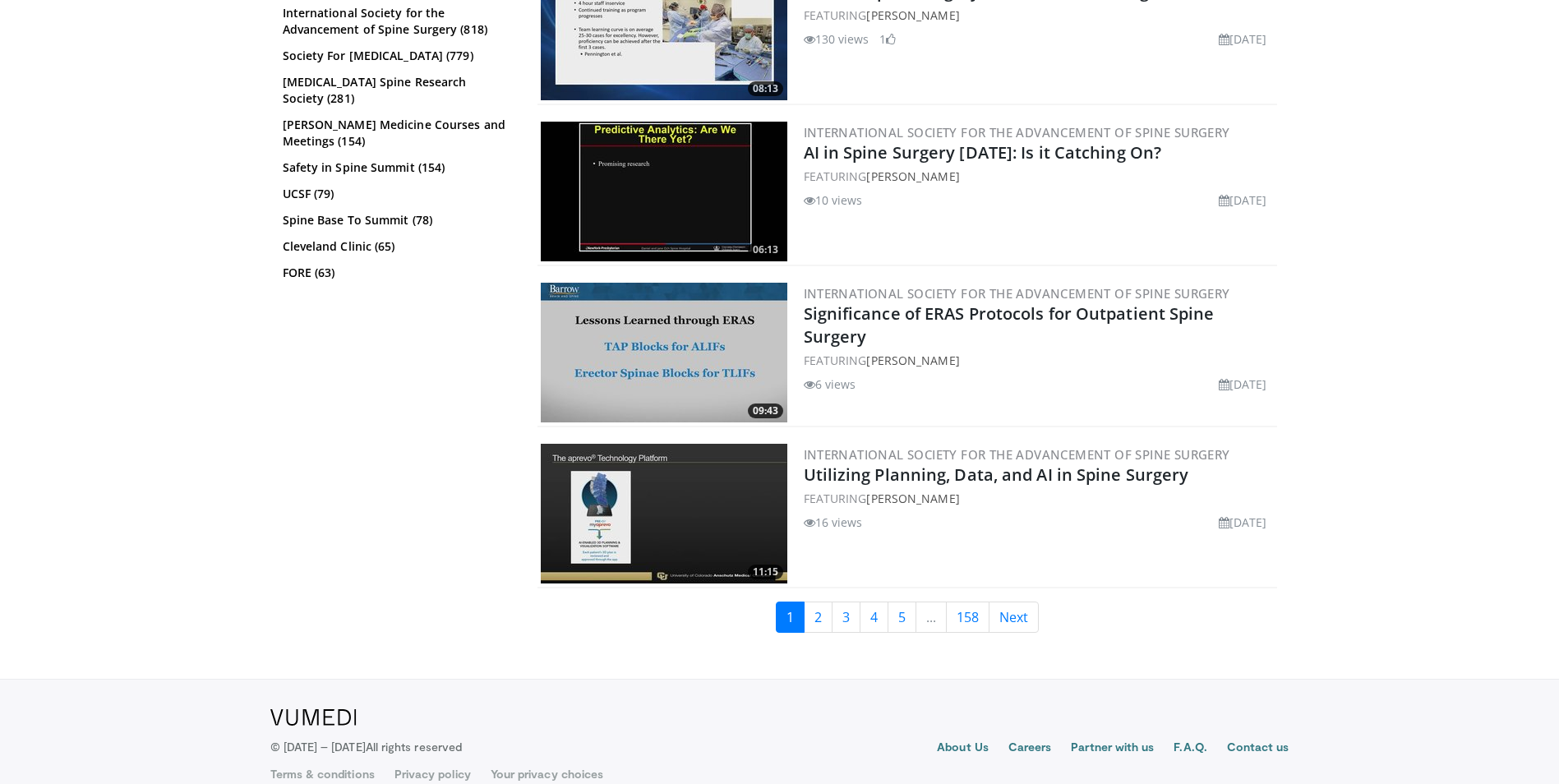
scroll to position [3953, 0]
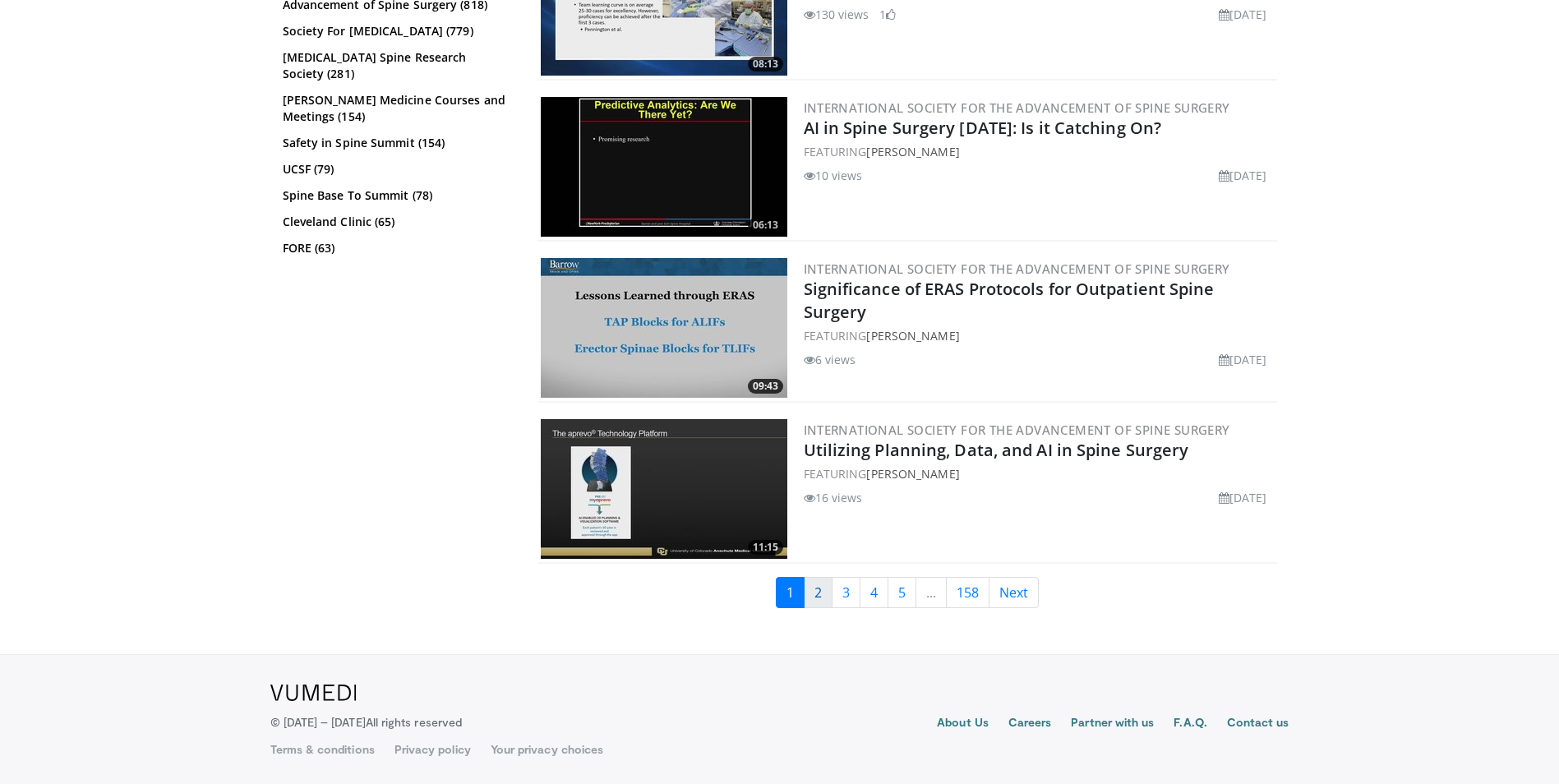
click at [810, 589] on link "2" at bounding box center [819, 592] width 29 height 31
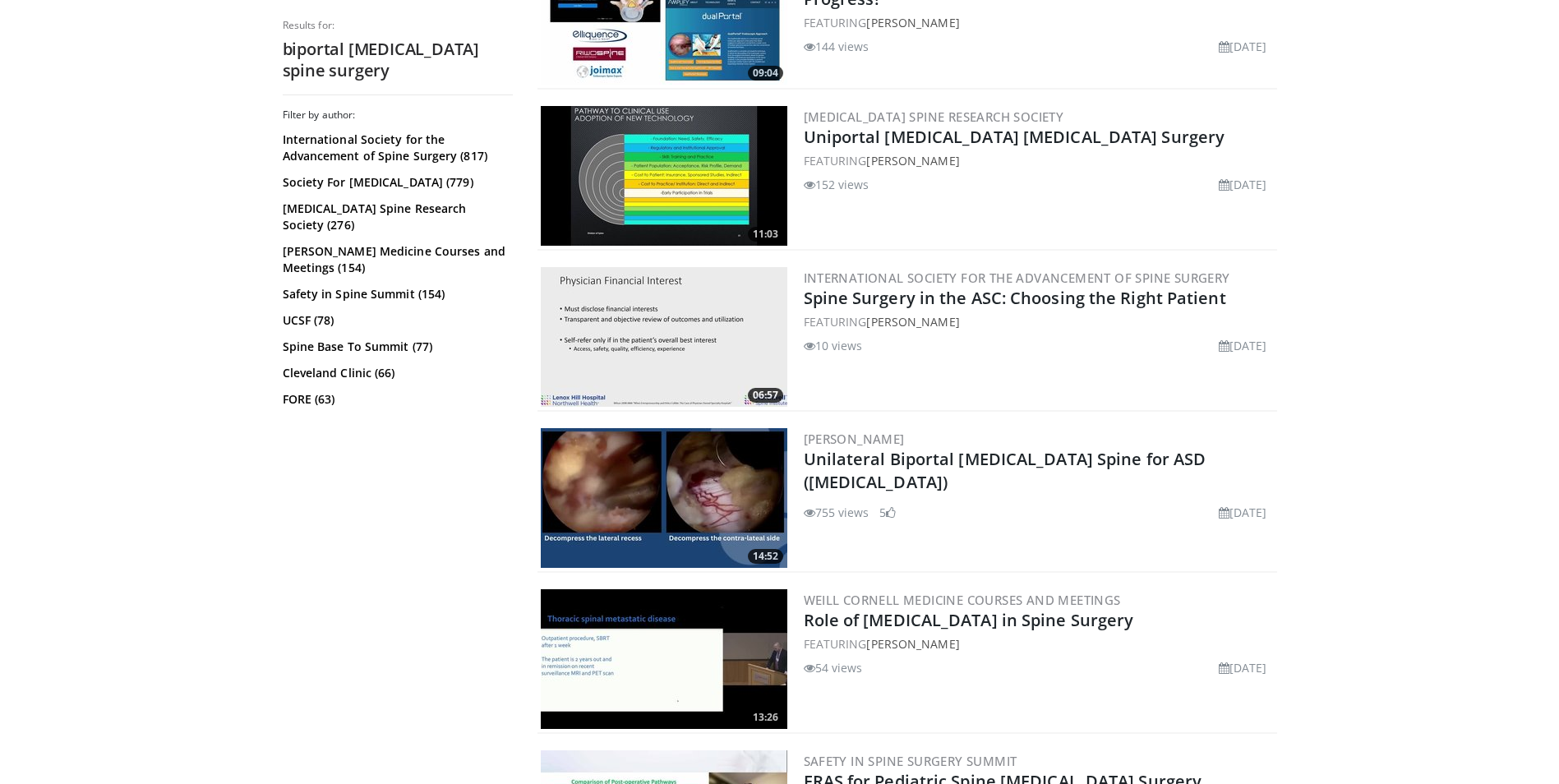
scroll to position [575, 0]
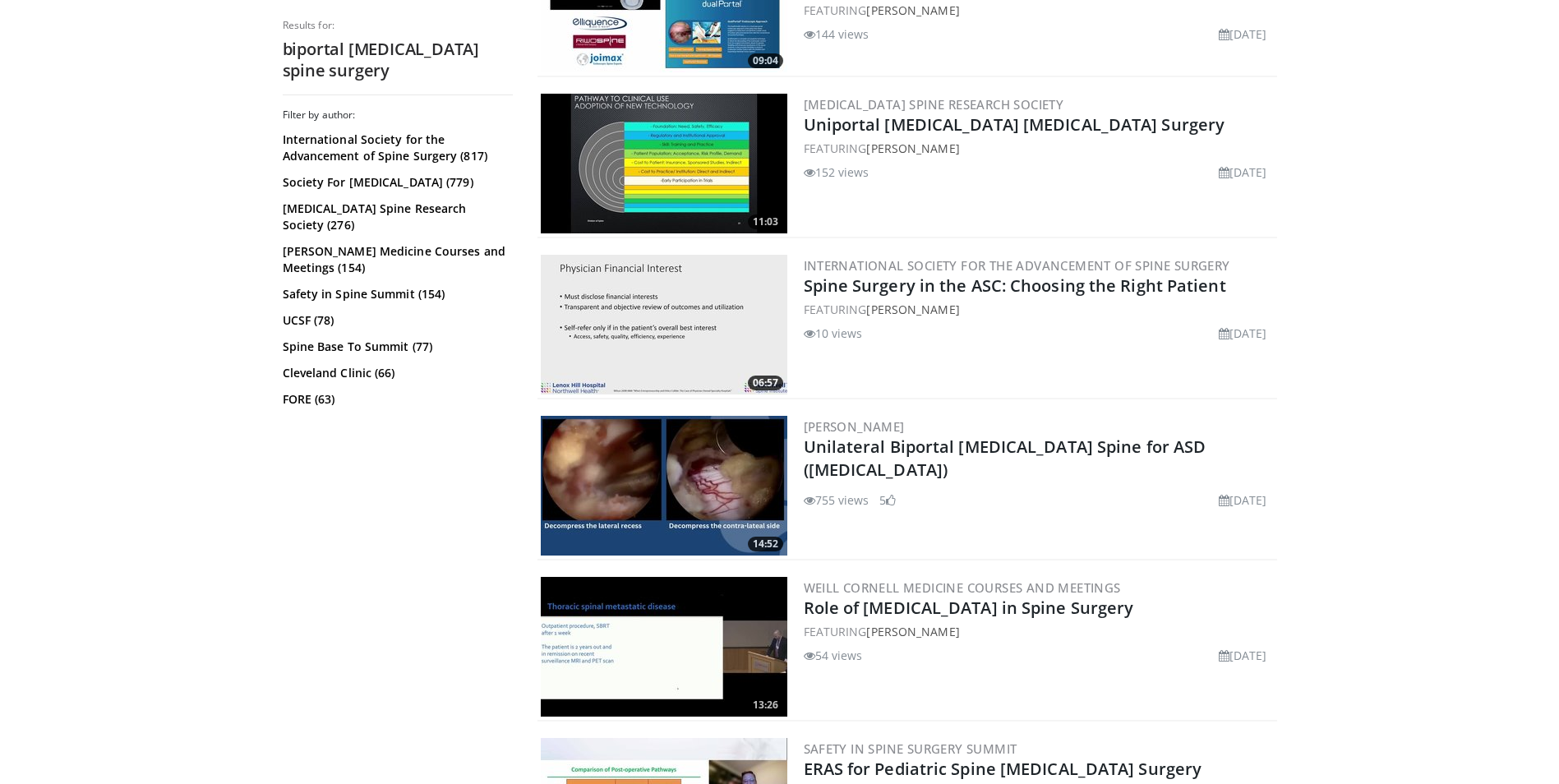
click at [703, 455] on img at bounding box center [664, 485] width 246 height 139
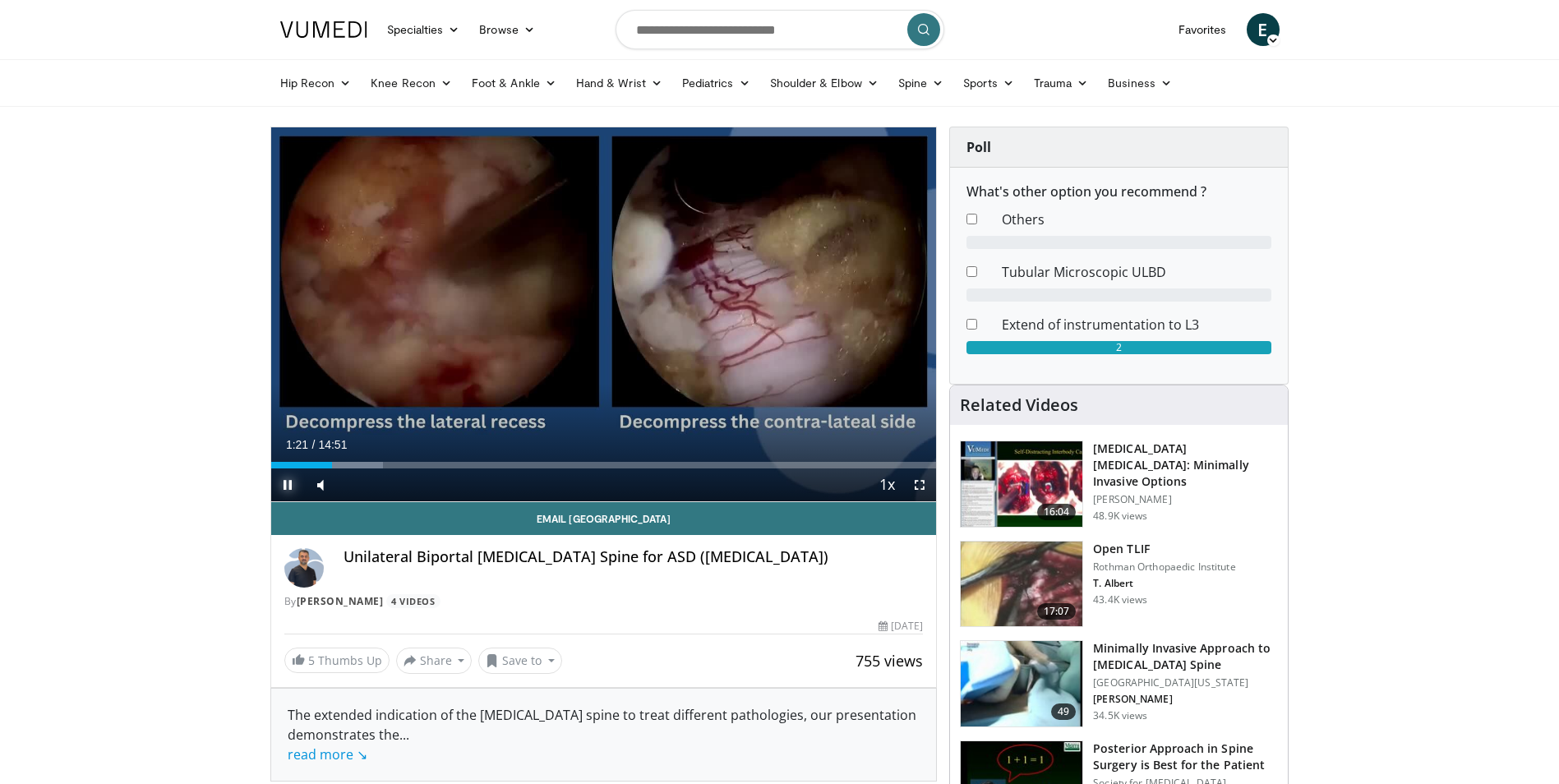
click at [288, 484] on span "Video Player" at bounding box center [287, 485] width 32 height 32
